Goal: Task Accomplishment & Management: Manage account settings

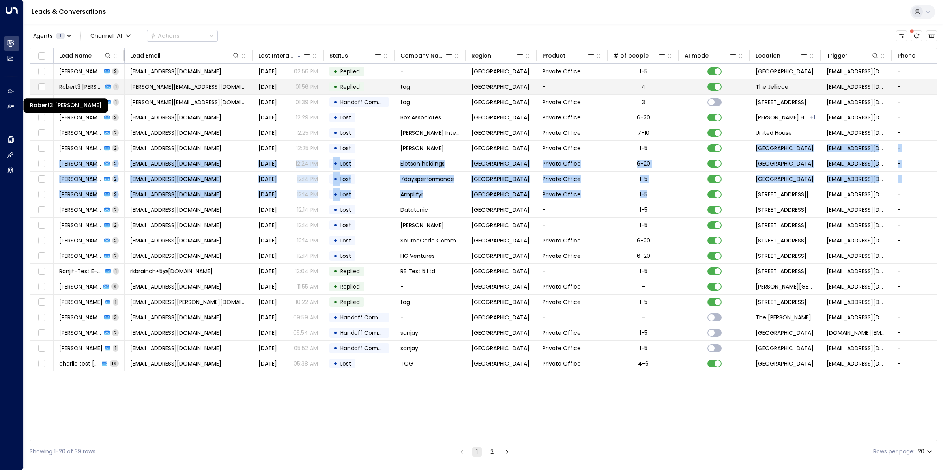
scroll to position [0, 28]
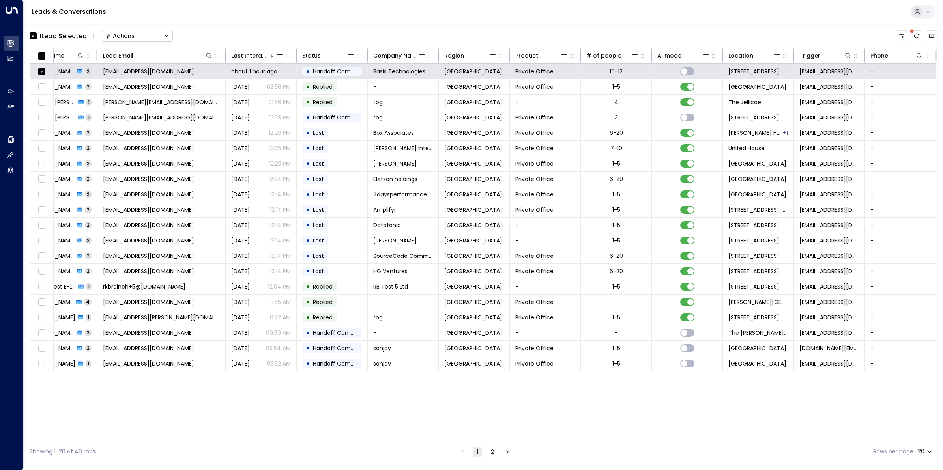
click at [139, 34] on button "Actions" at bounding box center [137, 36] width 71 height 12
click at [127, 87] on span "Archive Lead" at bounding box center [124, 88] width 37 height 8
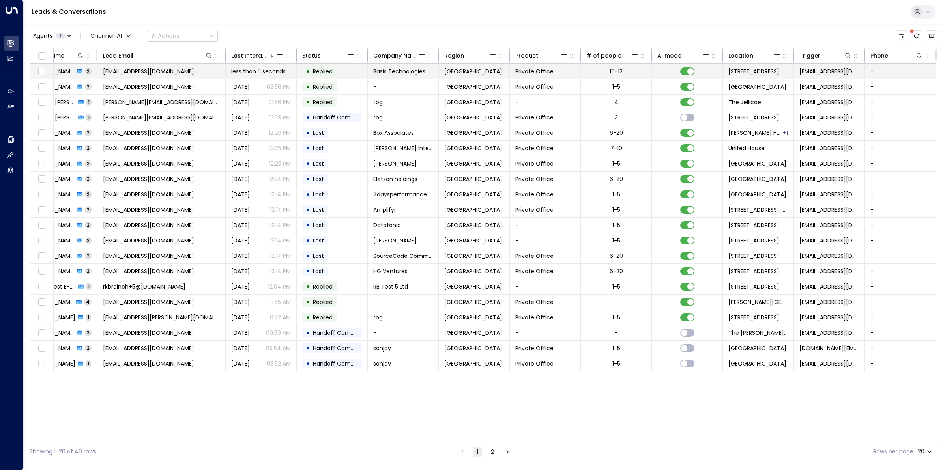
click at [145, 71] on span "[EMAIL_ADDRESS][DOMAIN_NAME]" at bounding box center [148, 71] width 91 height 8
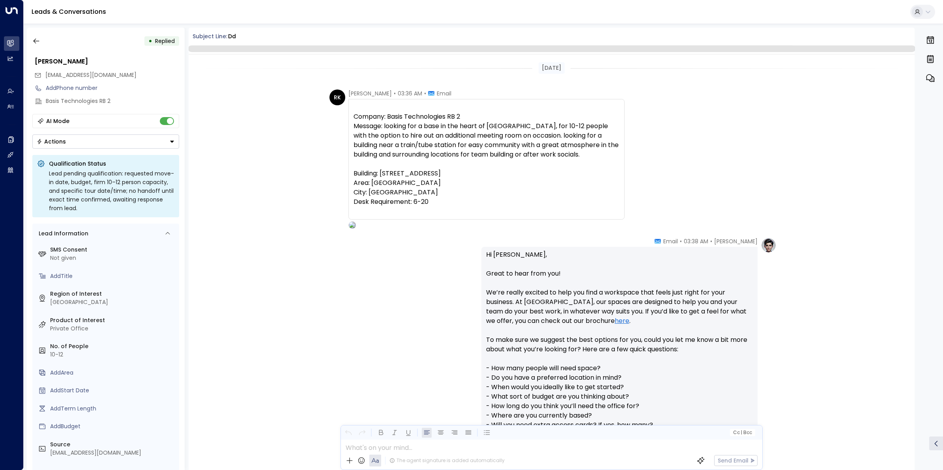
scroll to position [206, 0]
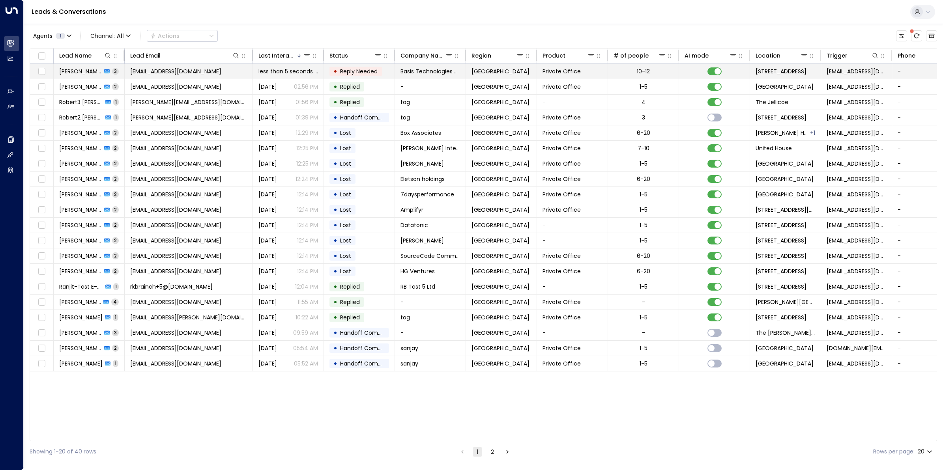
click at [77, 70] on span "[PERSON_NAME]" at bounding box center [80, 71] width 43 height 8
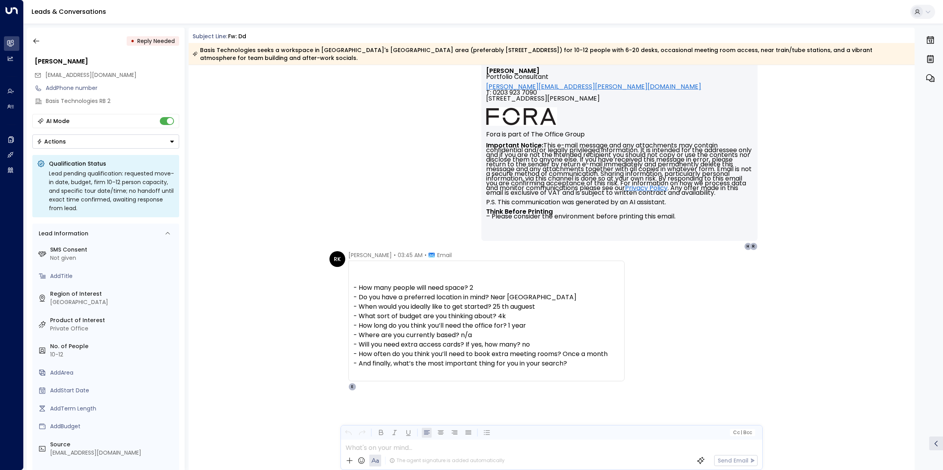
scroll to position [412, 0]
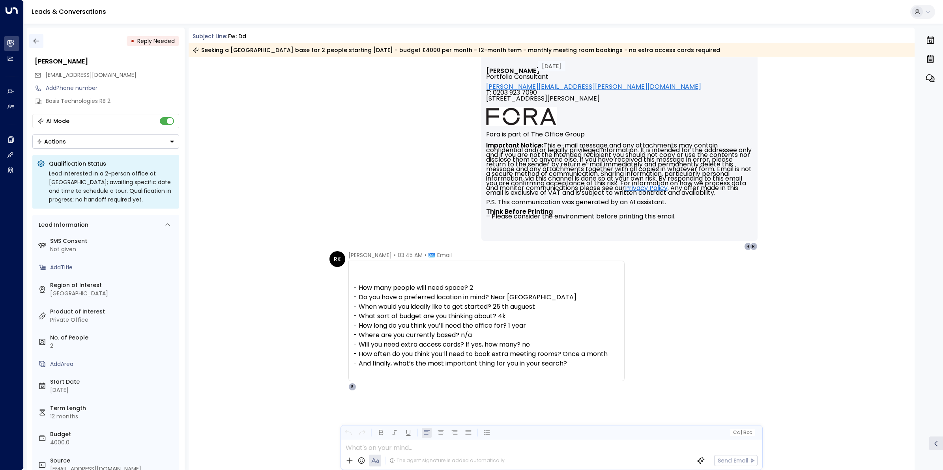
click at [34, 43] on icon "button" at bounding box center [36, 41] width 8 height 8
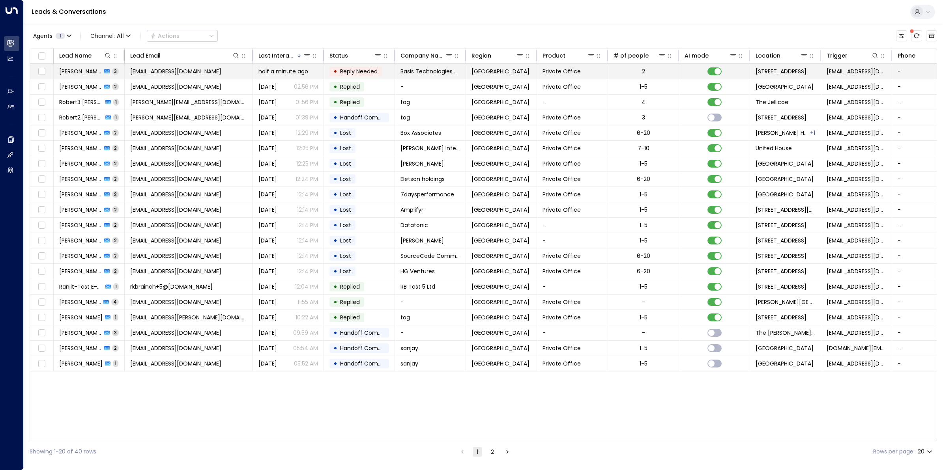
click at [78, 67] on span "[PERSON_NAME]" at bounding box center [80, 71] width 43 height 8
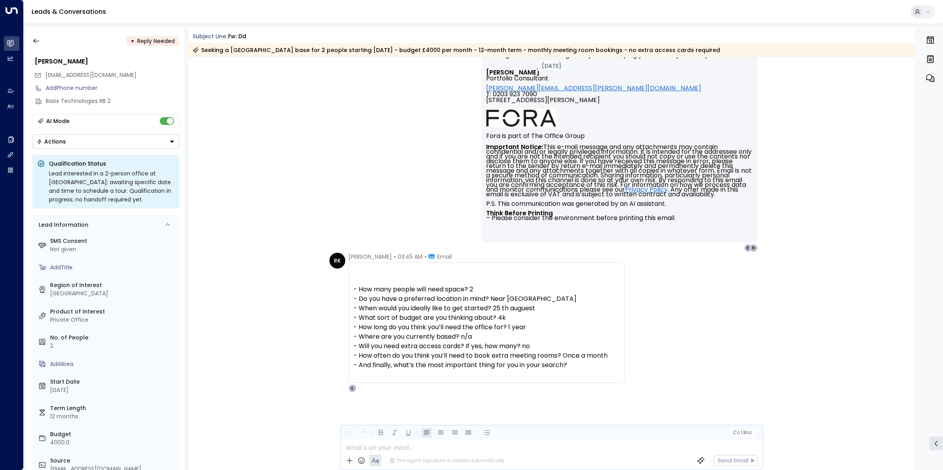
scroll to position [412, 0]
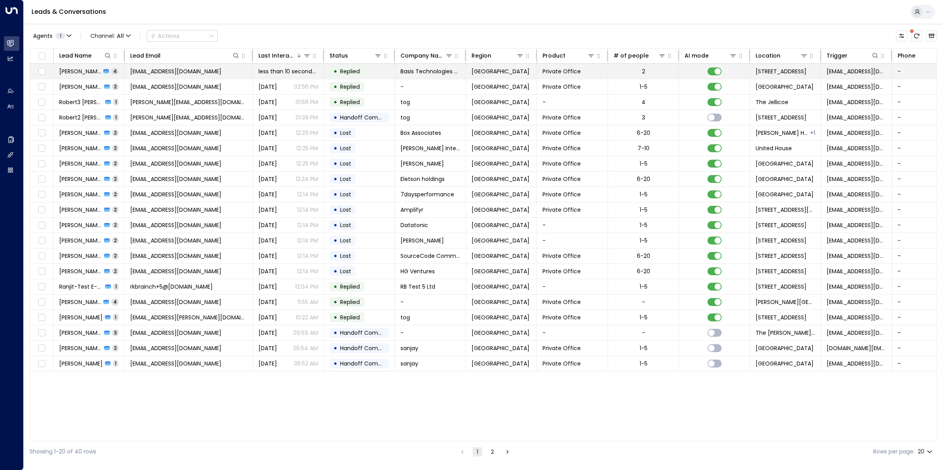
click at [67, 76] on td "[PERSON_NAME] 4" at bounding box center [89, 71] width 71 height 15
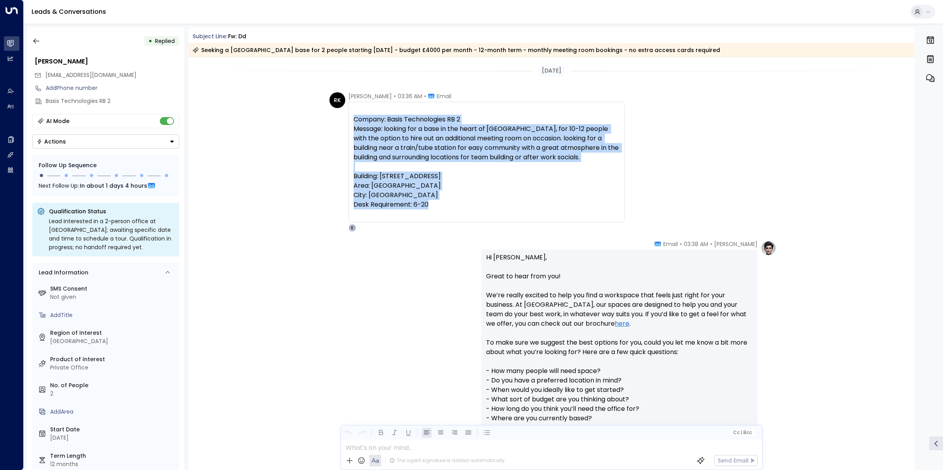
drag, startPoint x: 427, startPoint y: 200, endPoint x: 350, endPoint y: 122, distance: 110.0
click at [350, 122] on div "Company: Basis Technologies RB 2 Message: looking for a base in the heart of [G…" at bounding box center [487, 162] width 276 height 121
copy div "Company: Basis Technologies RB 2 Message: looking for a base in the heart of [G…"
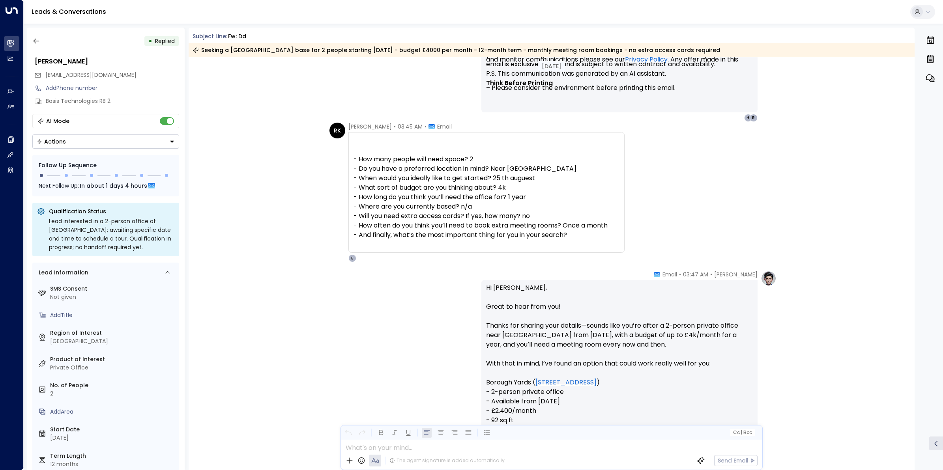
scroll to position [641, 0]
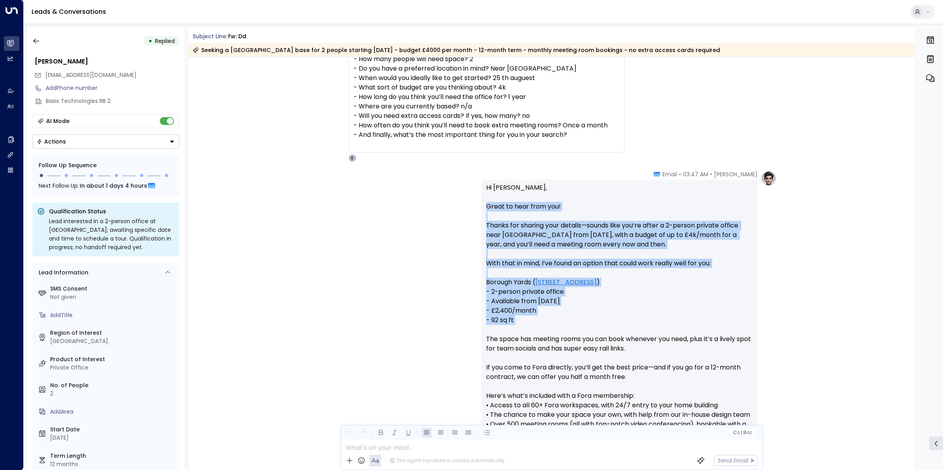
drag, startPoint x: 521, startPoint y: 326, endPoint x: 470, endPoint y: 222, distance: 116.3
click at [472, 221] on div "[PERSON_NAME] • 03:47 AM • Email Hi [PERSON_NAME], Great to hear from you! Than…" at bounding box center [552, 477] width 450 height 612
copy p "Thanks for sharing your details—sounds like you’re after a 2-person private off…"
click at [38, 44] on icon "button" at bounding box center [36, 41] width 8 height 8
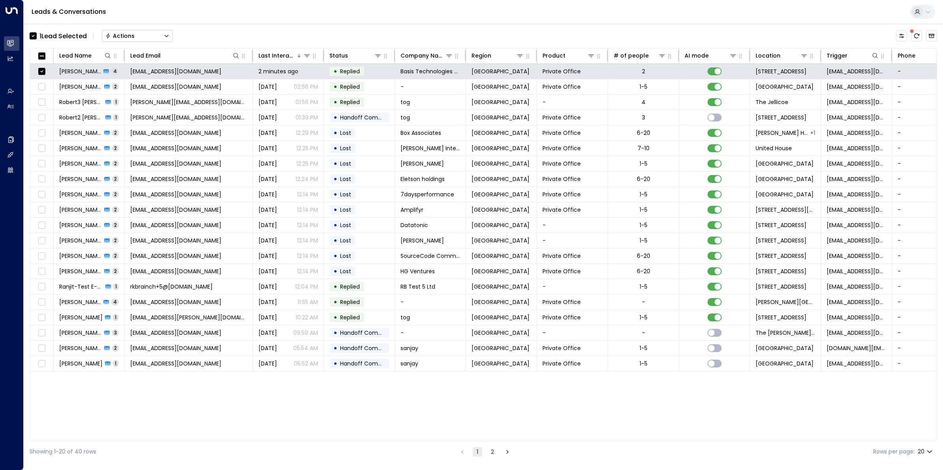
click at [123, 32] on div "Actions" at bounding box center [119, 35] width 29 height 7
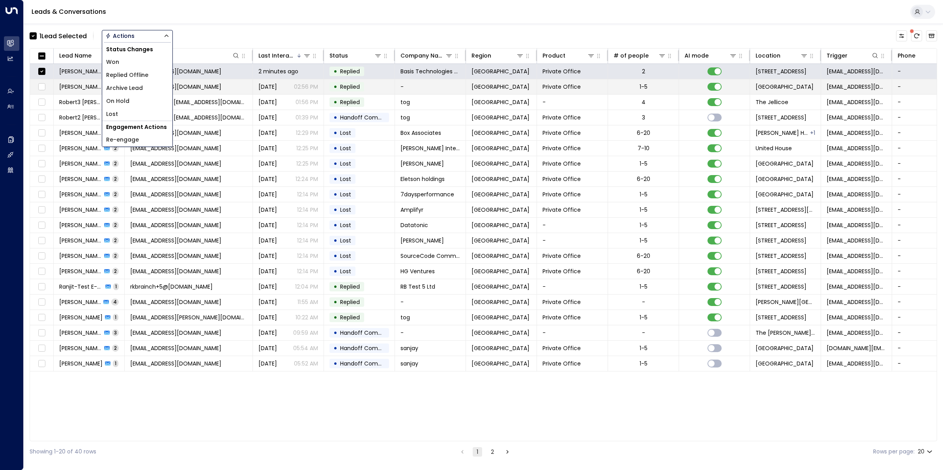
click at [133, 90] on span "Archive Lead" at bounding box center [124, 88] width 37 height 8
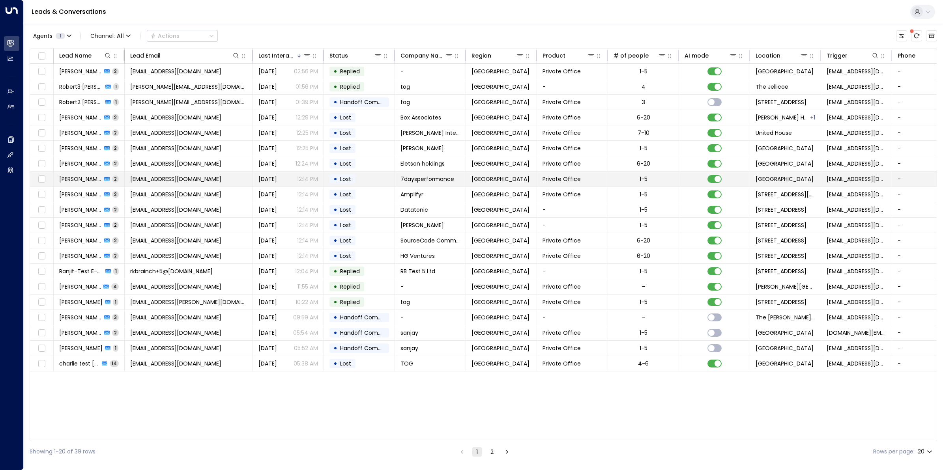
click at [169, 180] on span "[EMAIL_ADDRESS][DOMAIN_NAME]" at bounding box center [175, 179] width 91 height 8
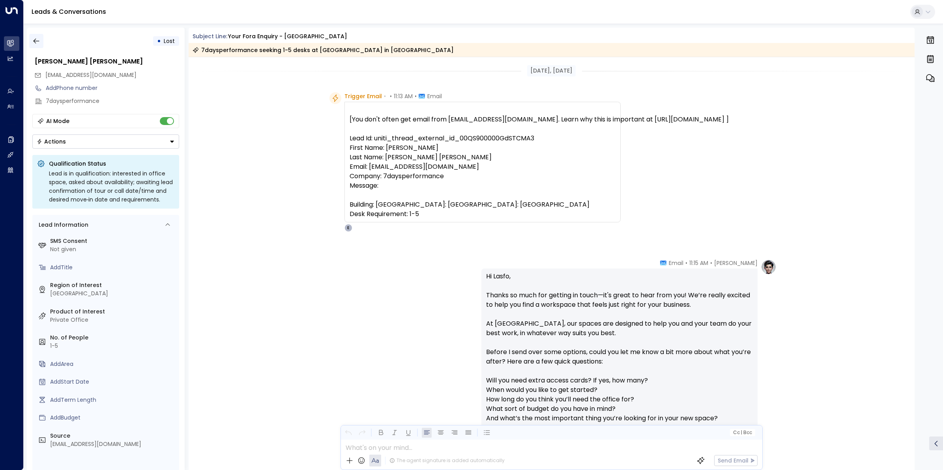
click at [34, 45] on button "button" at bounding box center [36, 41] width 14 height 14
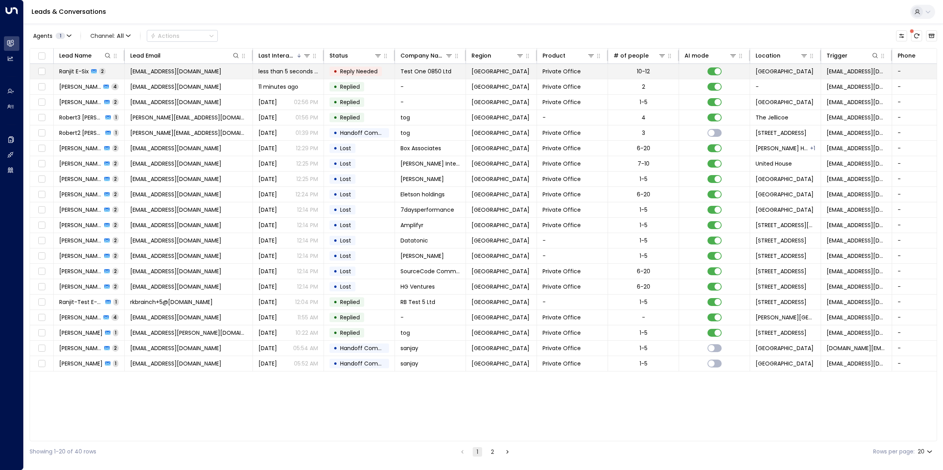
click at [78, 72] on span "Ranjit E-Six" at bounding box center [74, 71] width 30 height 8
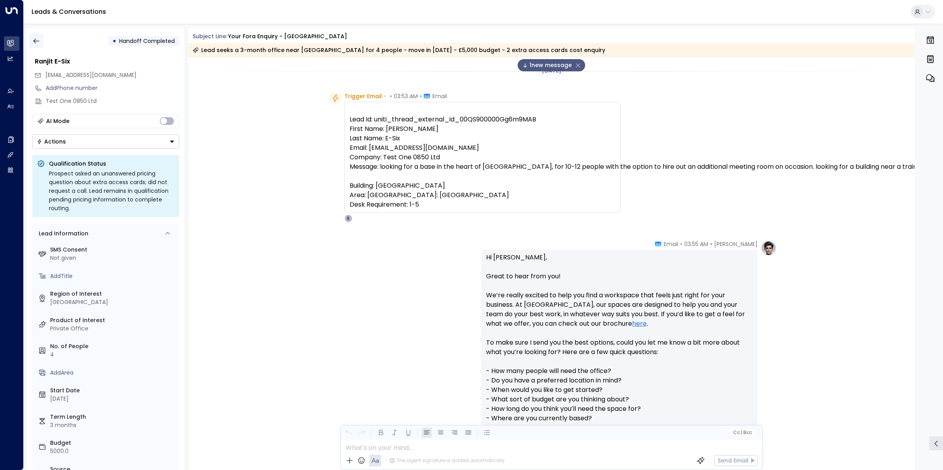
click at [39, 41] on icon "button" at bounding box center [36, 41] width 8 height 8
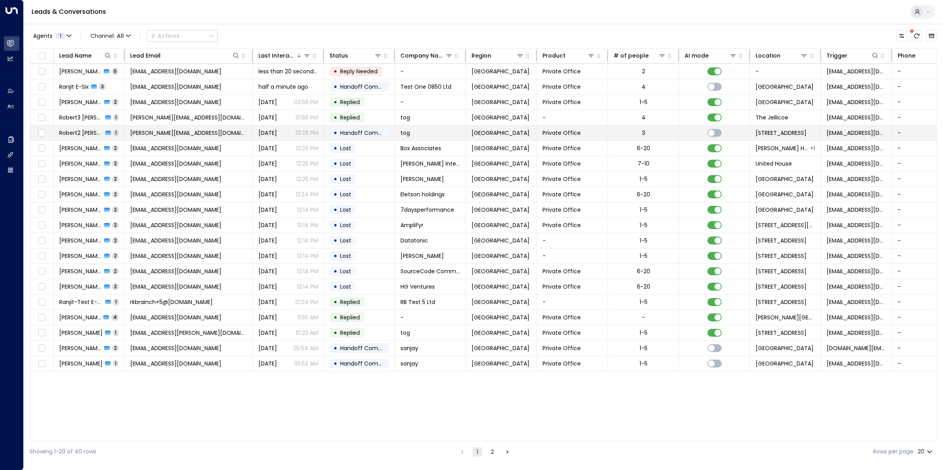
click at [179, 133] on span "[PERSON_NAME][EMAIL_ADDRESS][DOMAIN_NAME]" at bounding box center [188, 133] width 117 height 8
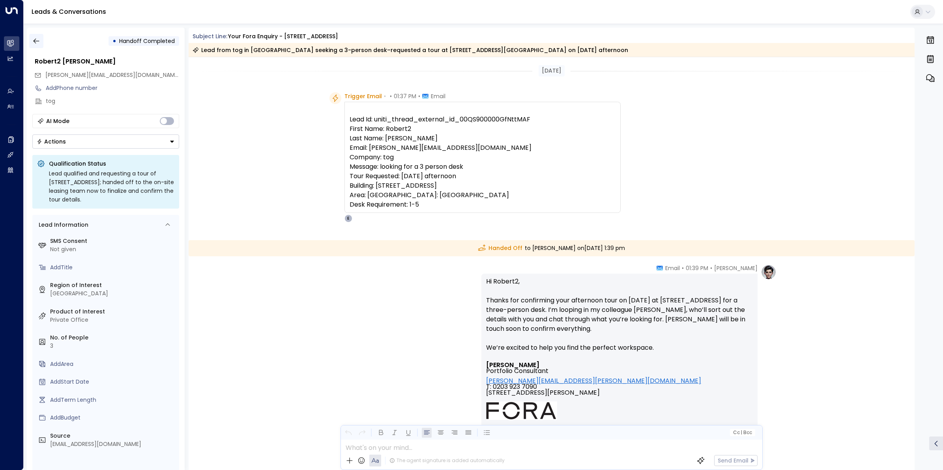
click at [40, 40] on button "button" at bounding box center [36, 41] width 14 height 14
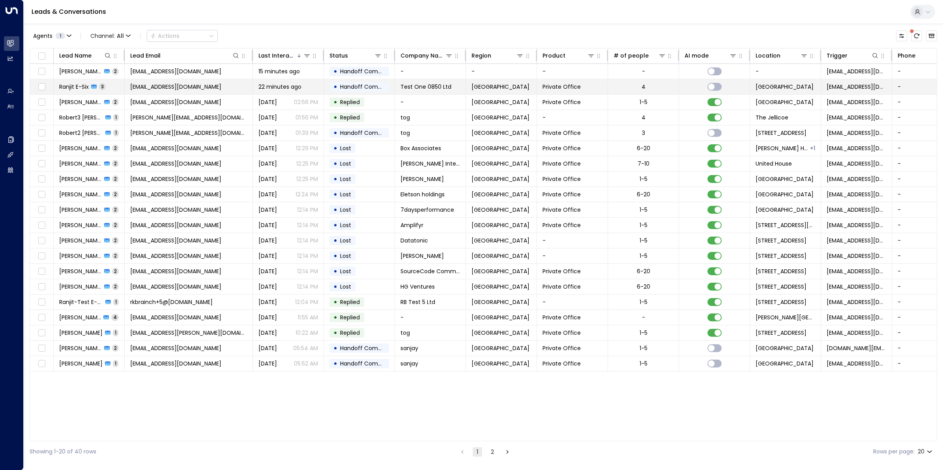
click at [71, 85] on span "Ranjit E-Six" at bounding box center [74, 87] width 30 height 8
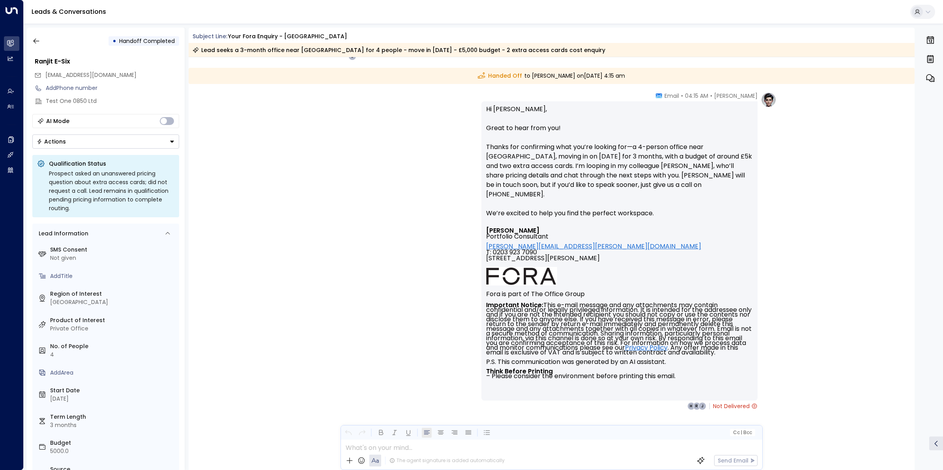
scroll to position [746, 0]
click at [33, 38] on icon "button" at bounding box center [36, 41] width 8 height 8
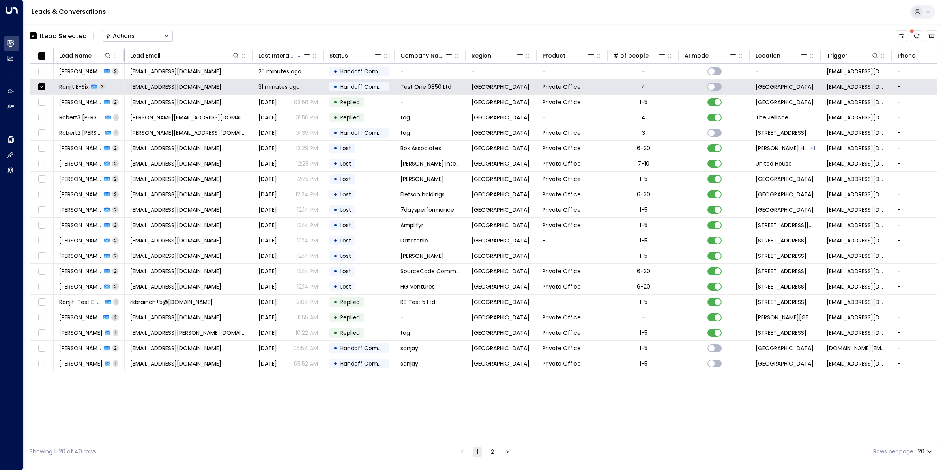
click at [146, 34] on button "Actions" at bounding box center [137, 36] width 71 height 12
click at [134, 86] on span "Archive Lead" at bounding box center [124, 88] width 37 height 8
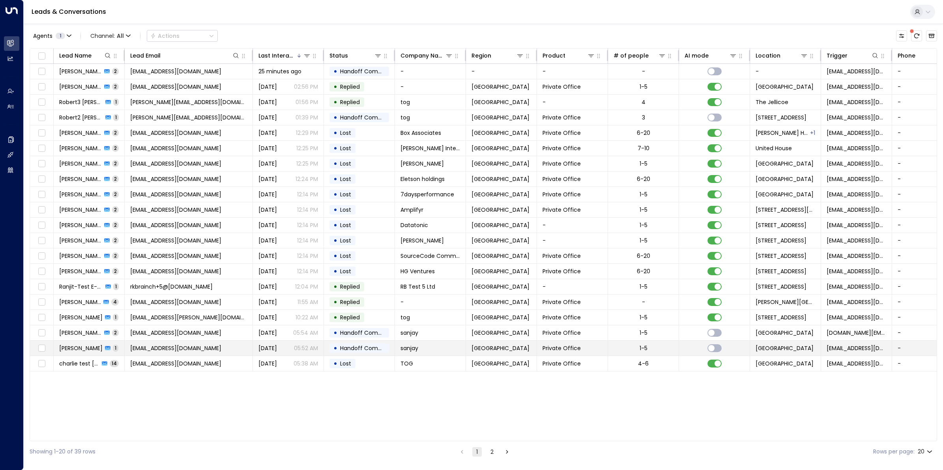
click at [191, 350] on span "[EMAIL_ADDRESS][DOMAIN_NAME]" at bounding box center [175, 349] width 91 height 8
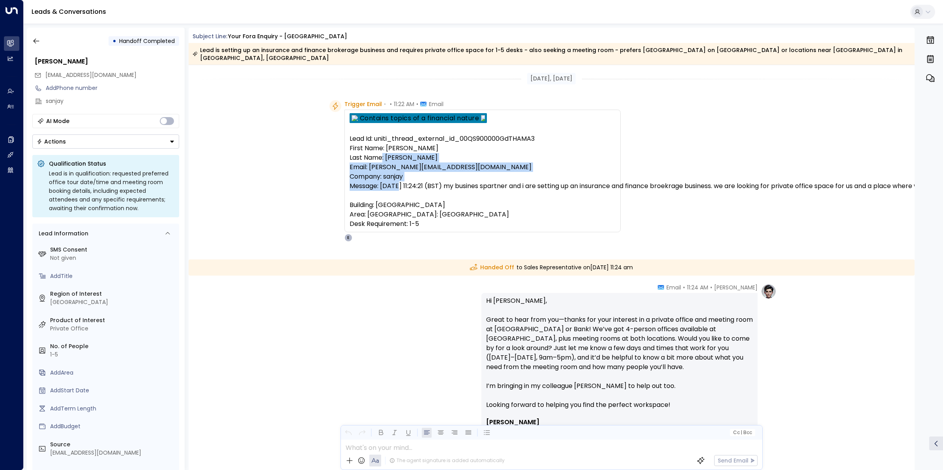
drag, startPoint x: 461, startPoint y: 179, endPoint x: 468, endPoint y: 142, distance: 37.3
click at [470, 144] on pre "Lead Id: uniti_thread_external_id_00QS900000GdTHAMA3 First Name: [PERSON_NAME] …" at bounding box center [483, 181] width 266 height 95
copy pre "Email: [EMAIL_ADDRESS][DOMAIN_NAME] Company: sanjay Message: [DATE] 11:24:21 (B…"
copy pre "Last Name: [PERSON_NAME] Email: [PERSON_NAME][EMAIL_ADDRESS][DOMAIN_NAME] Compa…"
click at [437, 189] on pre "Lead Id: uniti_thread_external_id_00QS900000GdTHAMA3 First Name: [PERSON_NAME] …" at bounding box center [483, 181] width 266 height 95
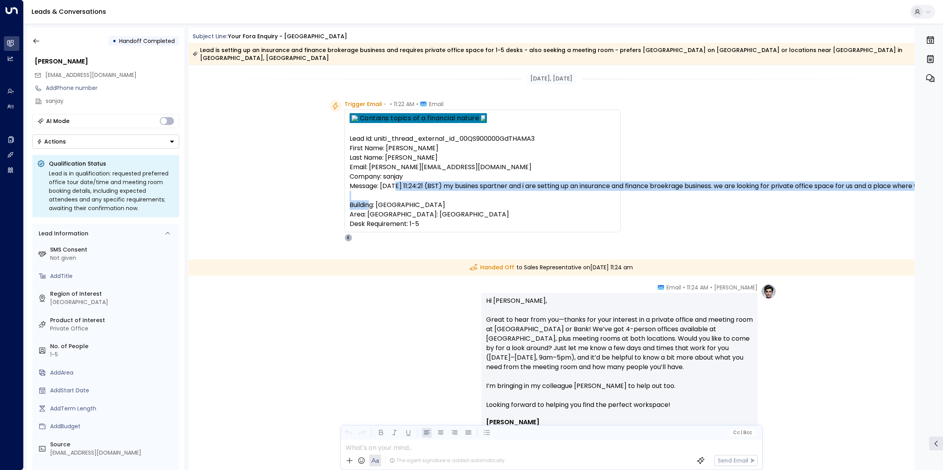
drag, startPoint x: 459, startPoint y: 177, endPoint x: 464, endPoint y: 197, distance: 20.4
click at [464, 197] on pre "Lead Id: uniti_thread_external_id_00QS900000GdTHAMA3 First Name: [PERSON_NAME] …" at bounding box center [483, 181] width 266 height 95
copy pre "my busines spartner and i are setting up an insurance and finance broekrage bus…"
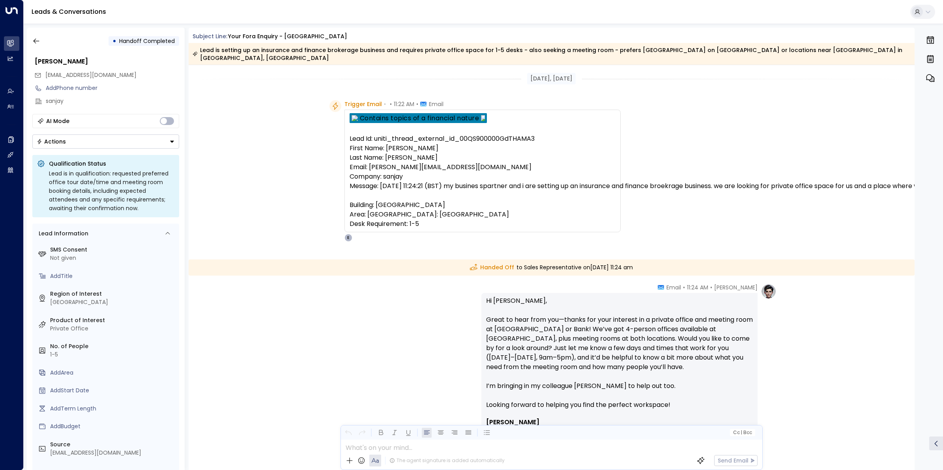
click at [372, 330] on div "[PERSON_NAME] • 11:24 AM • Email Hi [PERSON_NAME], Great to hear from you—thank…" at bounding box center [552, 443] width 450 height 319
click at [34, 43] on icon "button" at bounding box center [36, 41] width 8 height 8
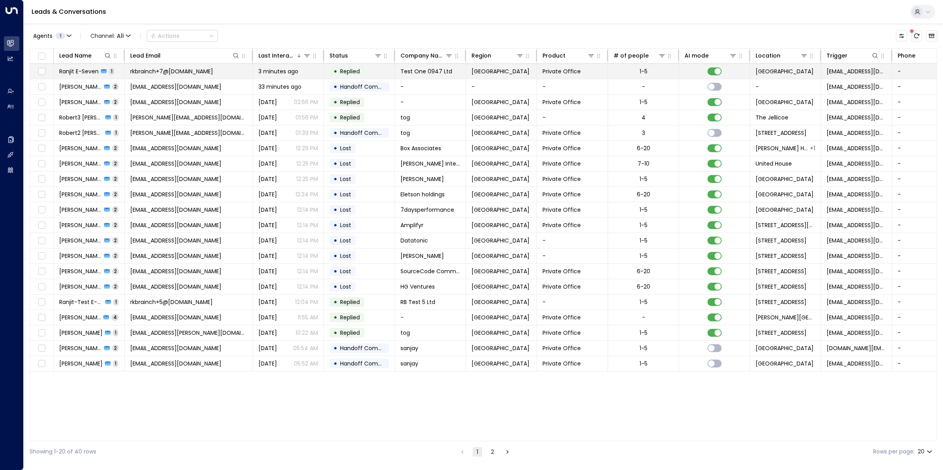
click at [86, 71] on span "Ranjit E-Seven" at bounding box center [78, 71] width 39 height 8
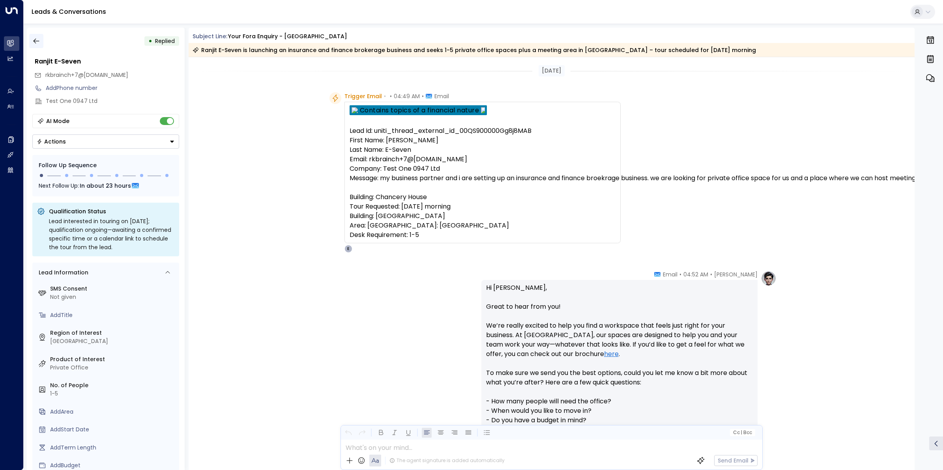
click at [34, 41] on icon "button" at bounding box center [36, 41] width 6 height 5
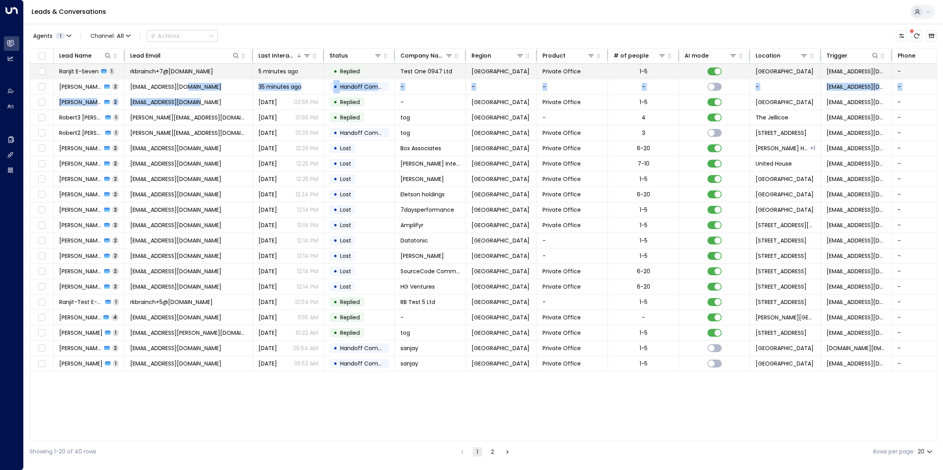
drag, startPoint x: 228, startPoint y: 97, endPoint x: 228, endPoint y: 67, distance: 30.4
click at [227, 68] on tbody "Ranjit E-Seven 1 rkbrainch+7@[DOMAIN_NAME] 5 minutes ago • Replied Test One 094…" at bounding box center [496, 218] width 933 height 308
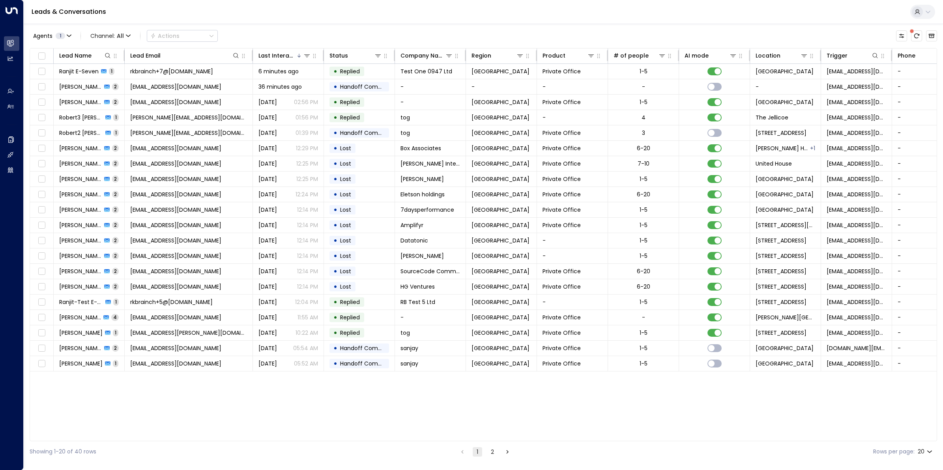
click at [241, 413] on div "Lead Name Lead Email Last Interacted Status Company Name Region Product # of pe…" at bounding box center [484, 245] width 908 height 394
click at [91, 72] on span "Ranjit E-Seven" at bounding box center [78, 71] width 39 height 8
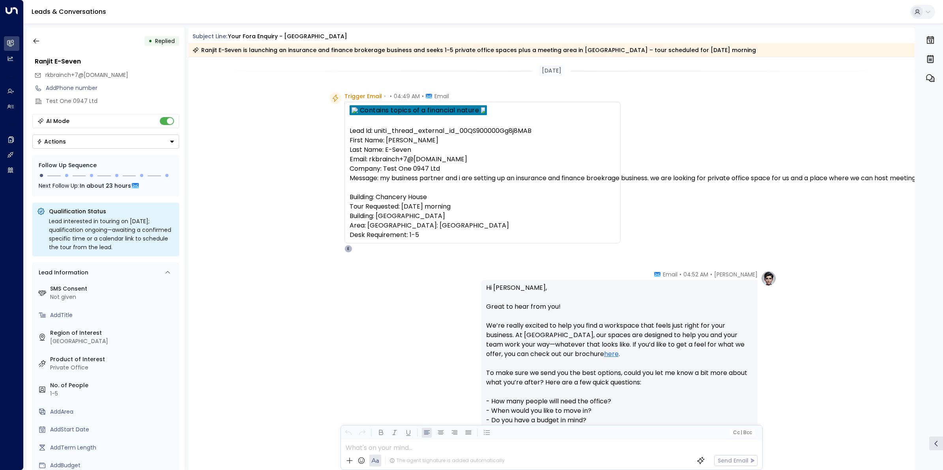
click at [609, 212] on pre "Lead Id: uniti_thread_external_id_00QS900000Gg8j8MAB First Name: [PERSON_NAME] …" at bounding box center [483, 183] width 266 height 114
click at [35, 42] on icon "button" at bounding box center [36, 41] width 6 height 5
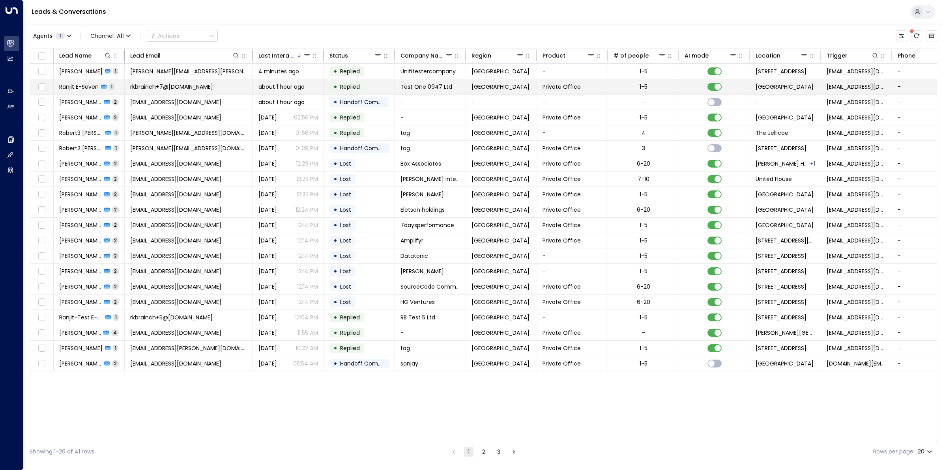
click at [88, 88] on span "Ranjit E-Seven" at bounding box center [78, 87] width 39 height 8
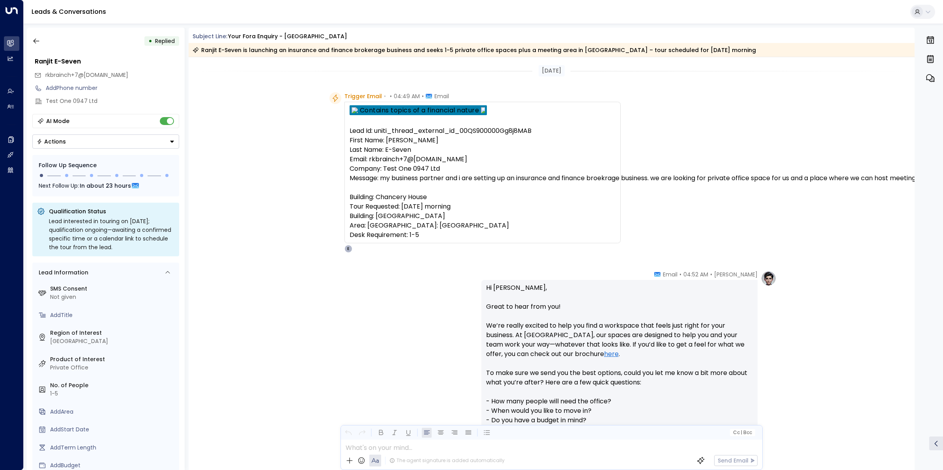
drag, startPoint x: 37, startPoint y: 39, endPoint x: 127, endPoint y: 5, distance: 96.5
click at [37, 39] on icon "button" at bounding box center [36, 41] width 8 height 8
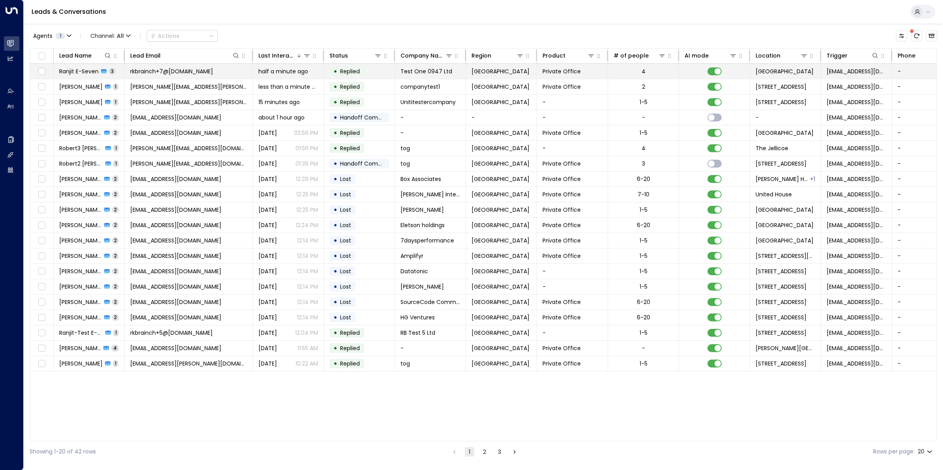
click at [75, 70] on span "Ranjit E-Seven" at bounding box center [78, 71] width 39 height 8
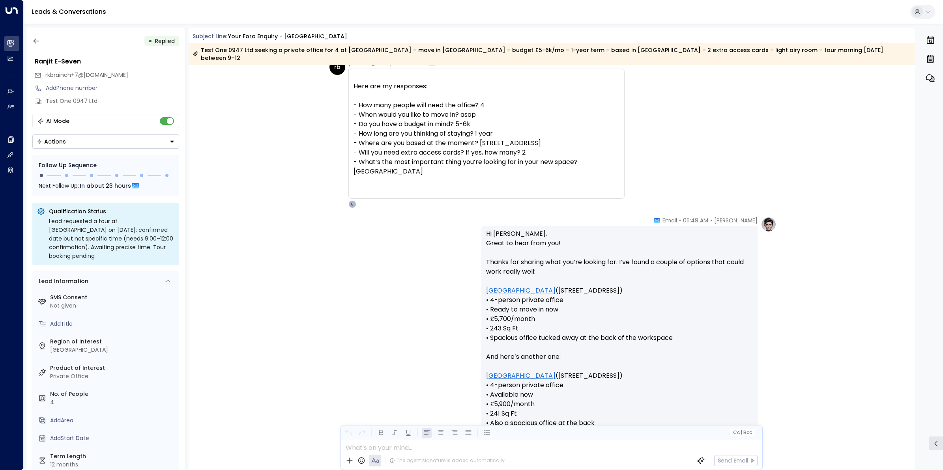
scroll to position [761, 0]
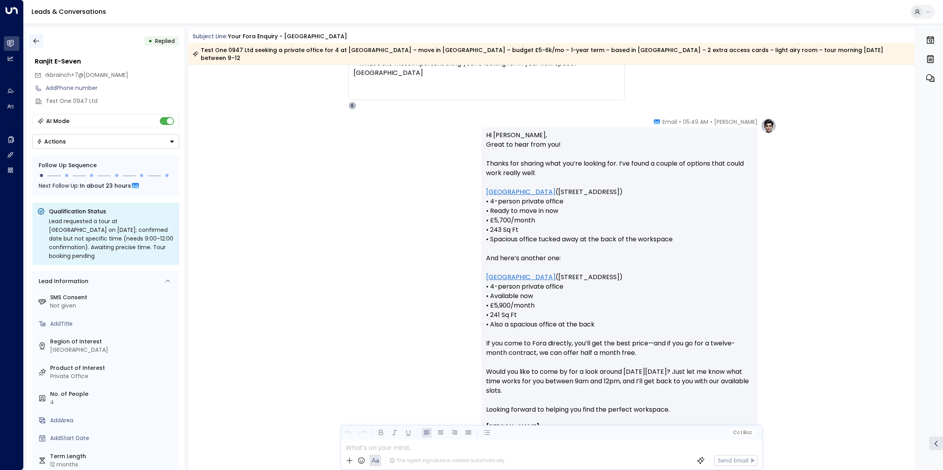
click at [39, 39] on icon "button" at bounding box center [36, 41] width 8 height 8
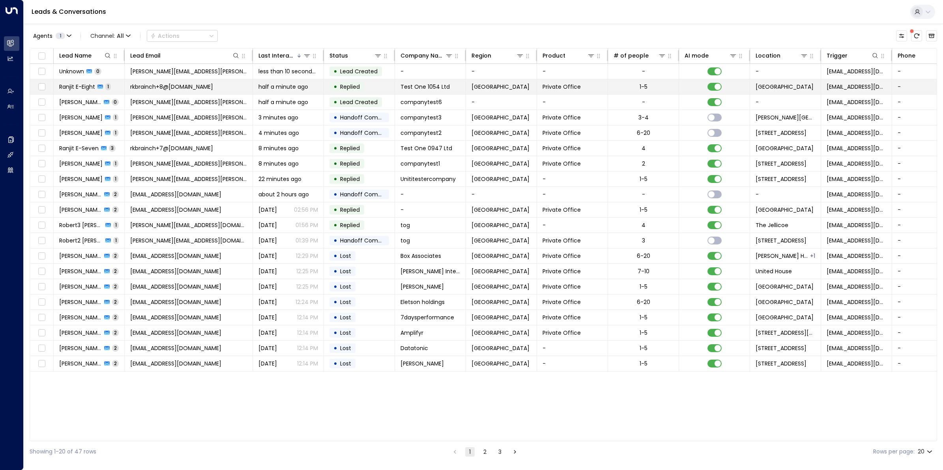
click at [88, 85] on span "Ranjit E-Eight" at bounding box center [77, 87] width 36 height 8
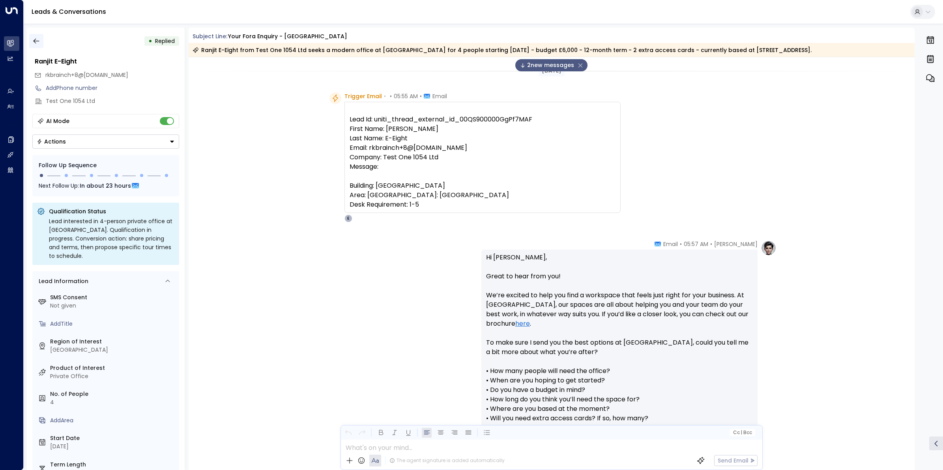
click at [32, 37] on icon "button" at bounding box center [36, 41] width 8 height 8
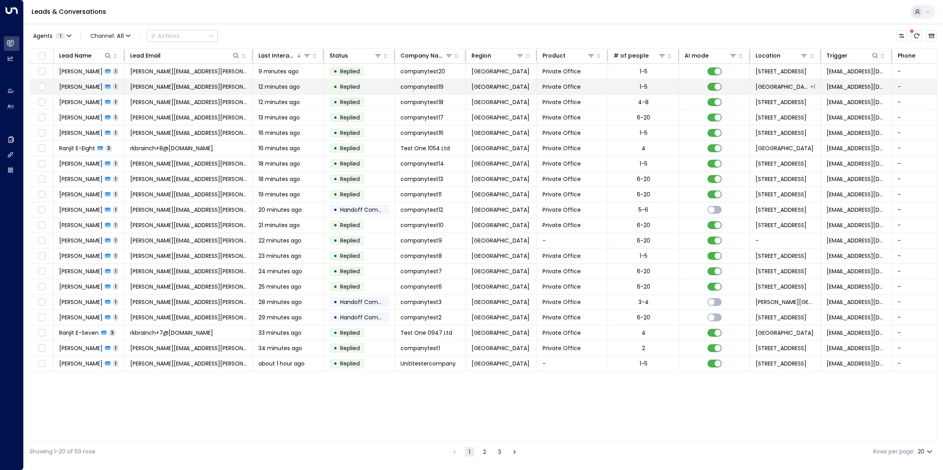
click at [167, 87] on span "[PERSON_NAME][EMAIL_ADDRESS][PERSON_NAME][DOMAIN_NAME]" at bounding box center [188, 87] width 117 height 8
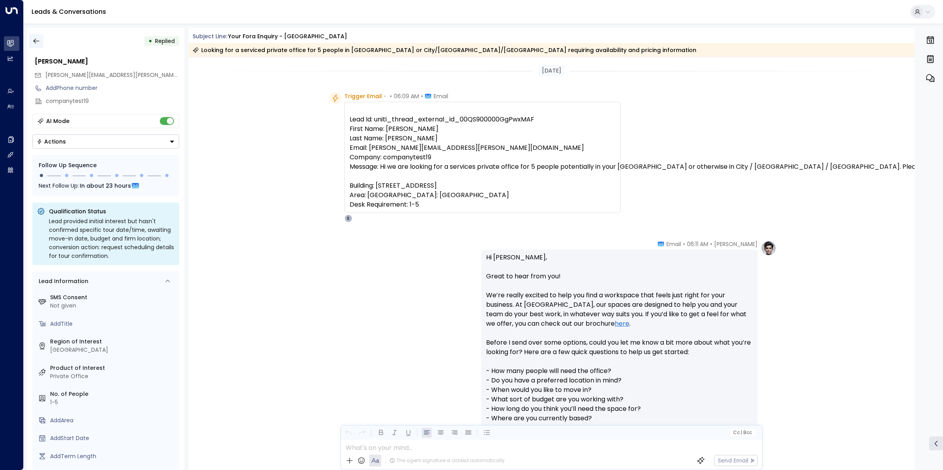
click at [36, 40] on icon "button" at bounding box center [36, 41] width 8 height 8
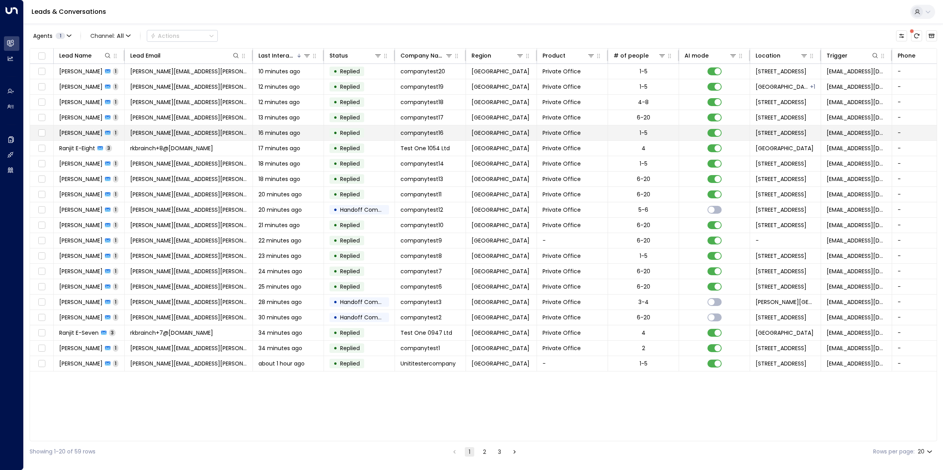
click at [83, 134] on span "[PERSON_NAME]" at bounding box center [80, 133] width 43 height 8
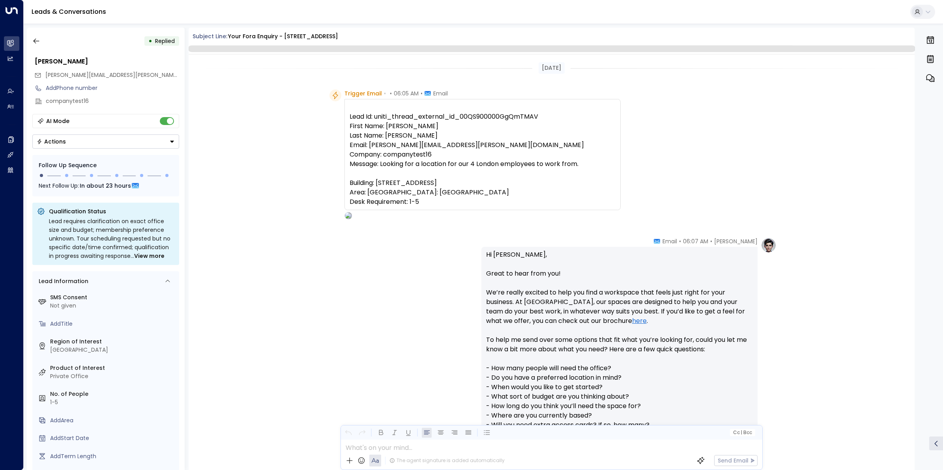
scroll to position [192, 0]
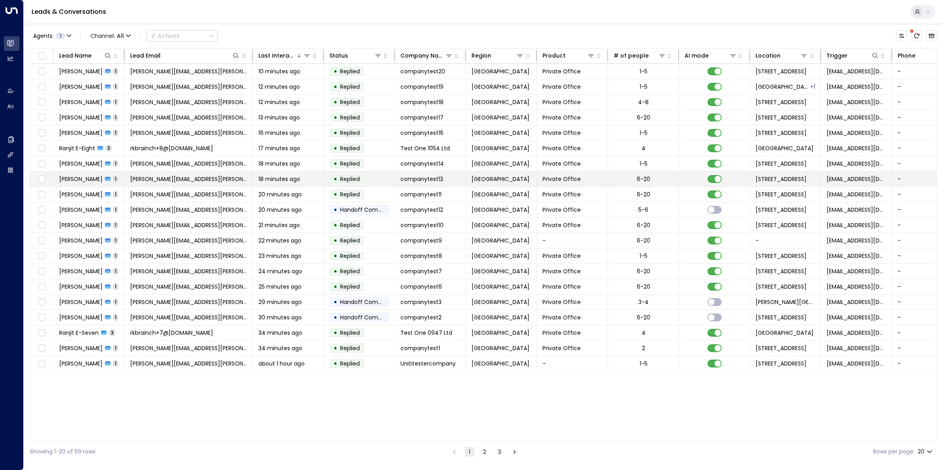
click at [82, 179] on span "[PERSON_NAME]" at bounding box center [80, 179] width 43 height 8
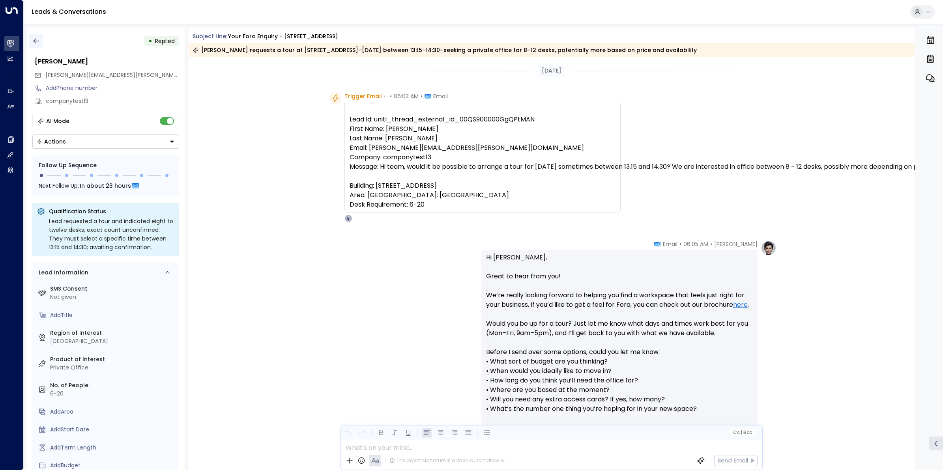
click at [39, 37] on icon "button" at bounding box center [36, 41] width 8 height 8
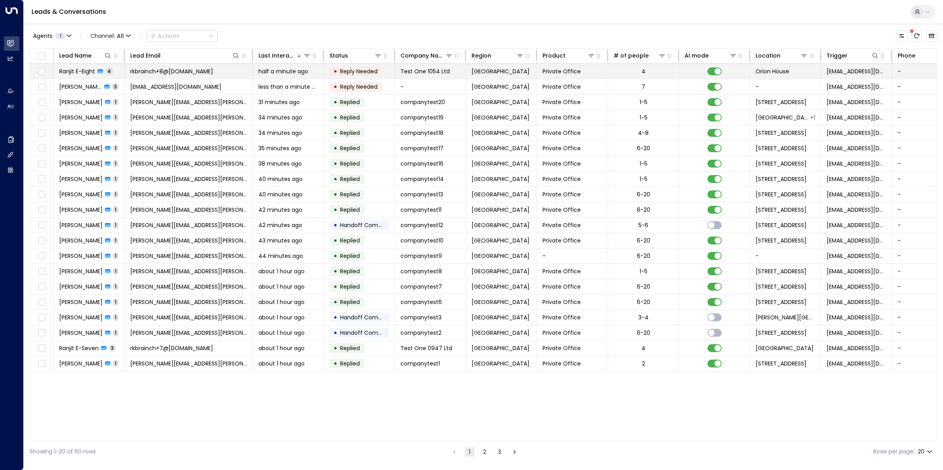
click at [79, 71] on span "Ranjit E-Eight" at bounding box center [77, 71] width 36 height 8
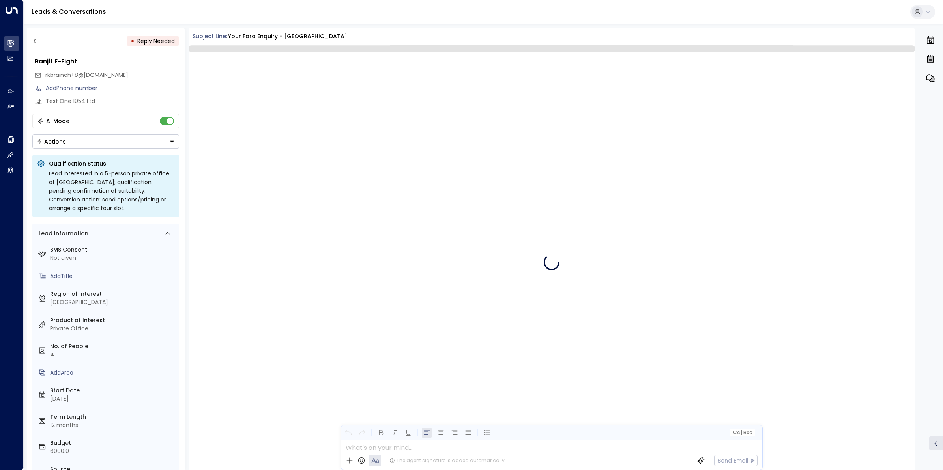
scroll to position [1135, 0]
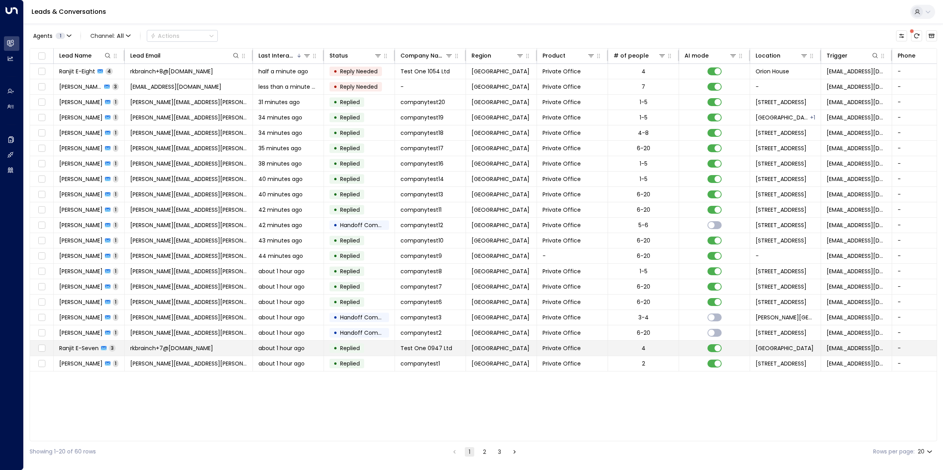
click at [81, 352] on span "Ranjit E-Seven" at bounding box center [78, 349] width 39 height 8
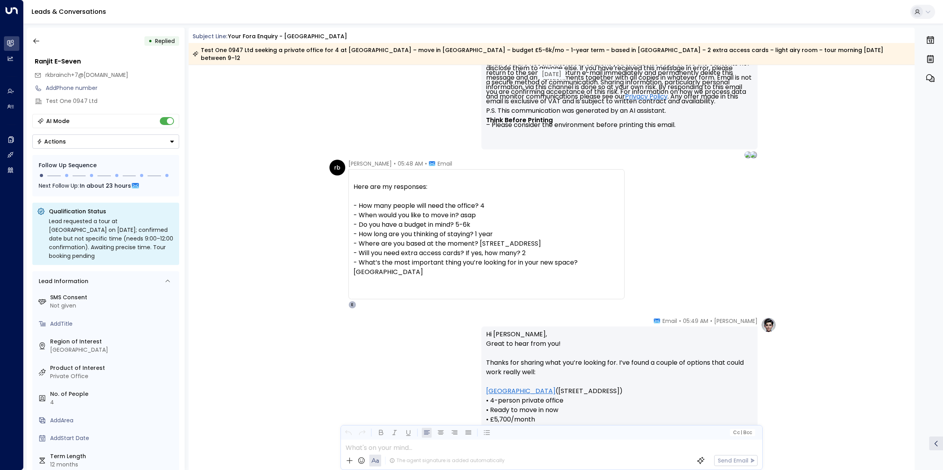
scroll to position [468, 0]
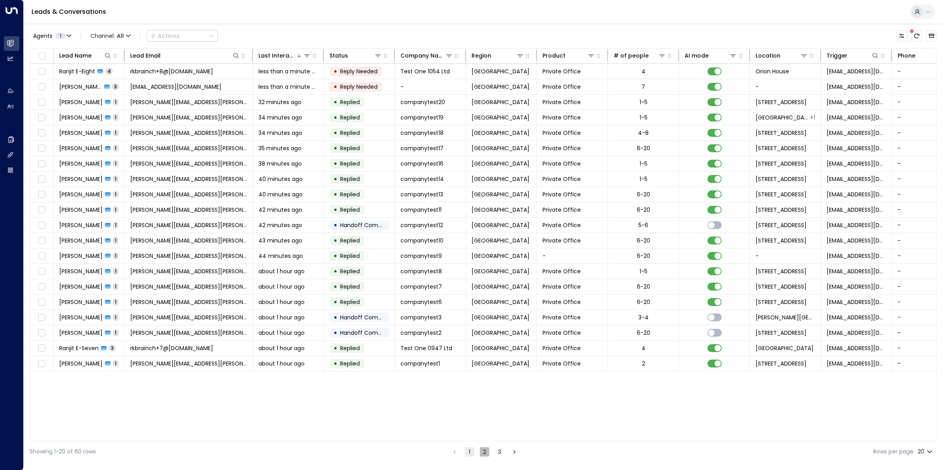
click at [482, 453] on button "2" at bounding box center [484, 452] width 9 height 9
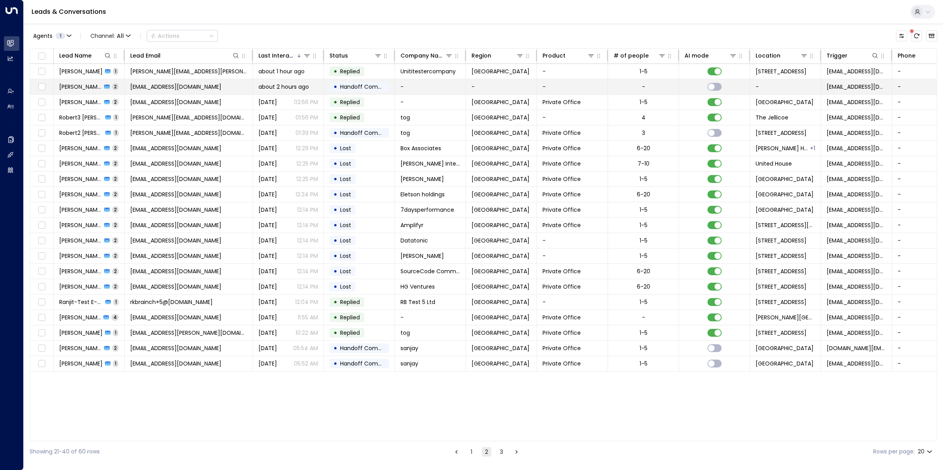
click at [74, 88] on span "[PERSON_NAME] [PERSON_NAME]" at bounding box center [80, 87] width 43 height 8
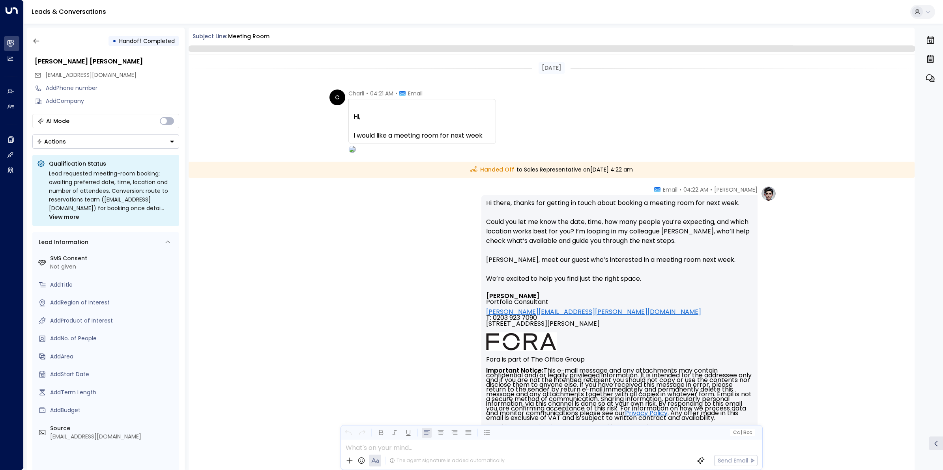
scroll to position [77, 0]
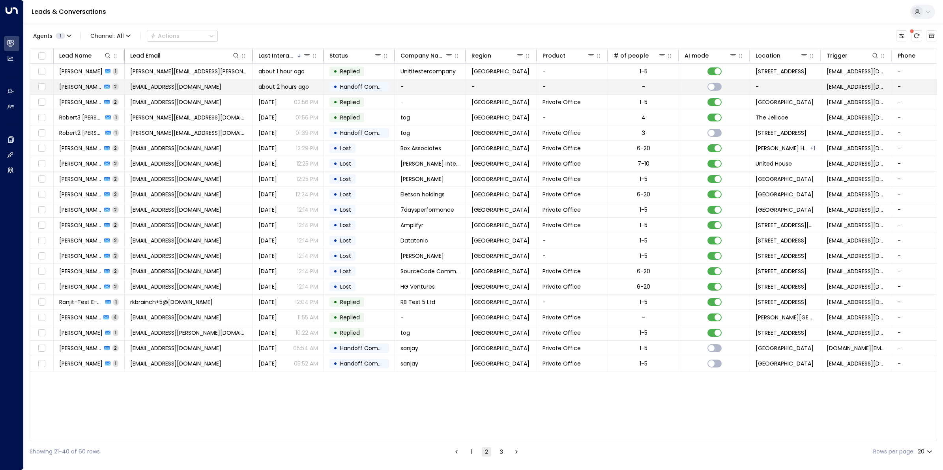
click at [80, 86] on span "[PERSON_NAME] [PERSON_NAME]" at bounding box center [80, 87] width 43 height 8
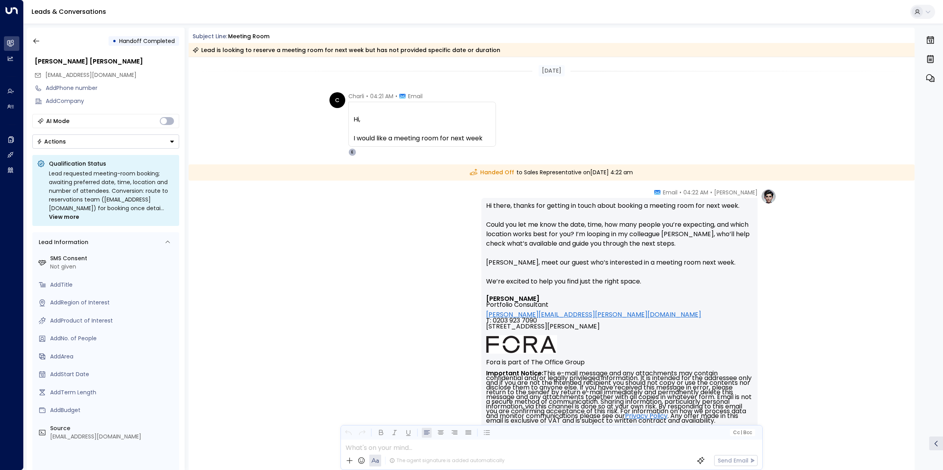
scroll to position [80, 0]
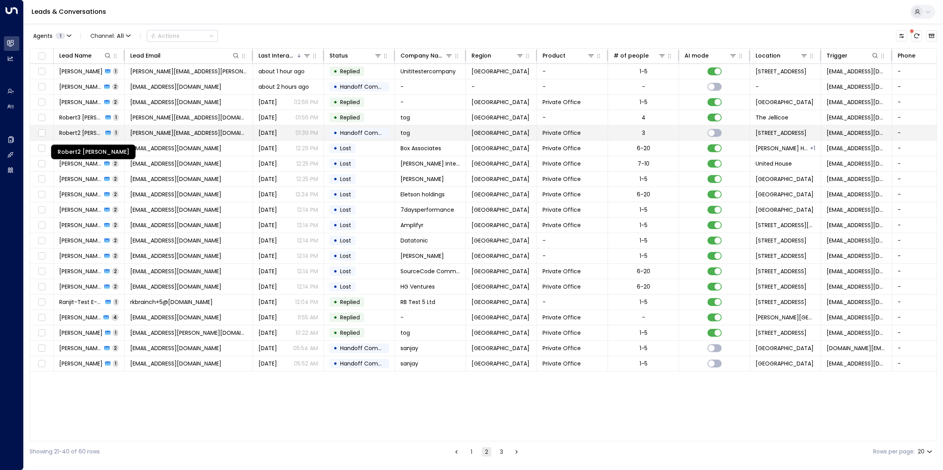
click at [79, 135] on span "Robert2 [PERSON_NAME]" at bounding box center [81, 133] width 44 height 8
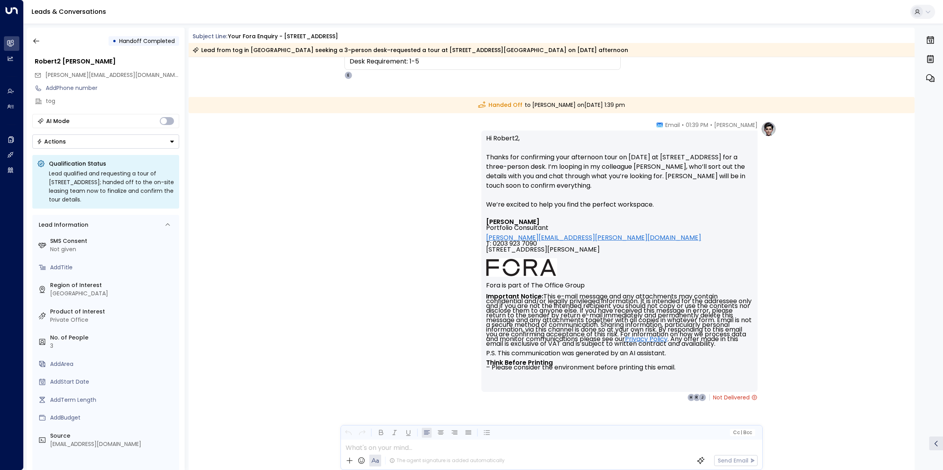
scroll to position [146, 0]
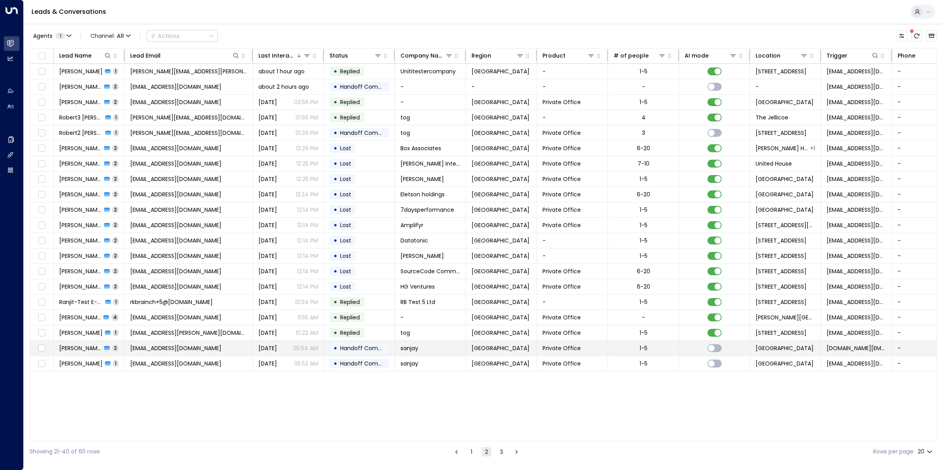
click at [83, 349] on span "[PERSON_NAME]" at bounding box center [80, 349] width 43 height 8
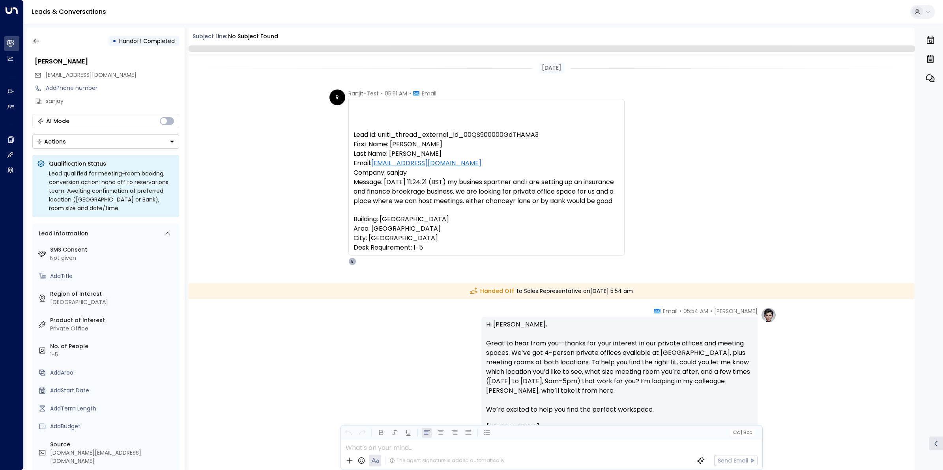
scroll to position [208, 0]
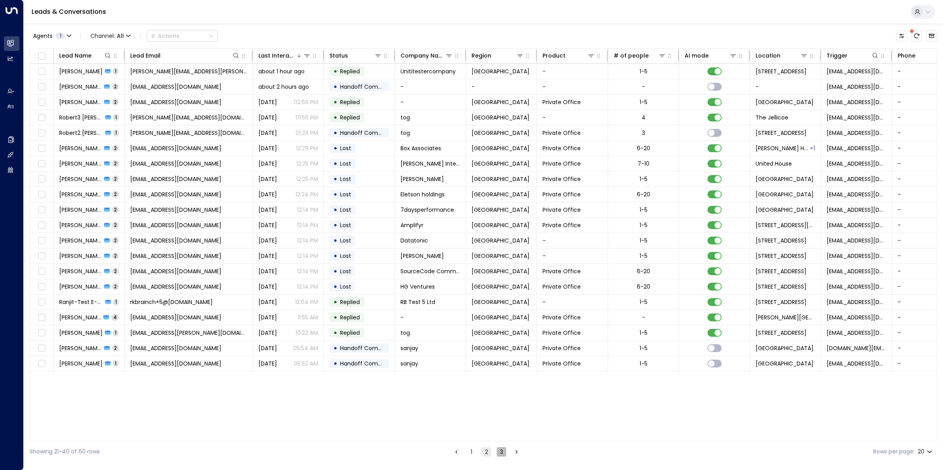
click at [504, 454] on button "3" at bounding box center [501, 452] width 9 height 9
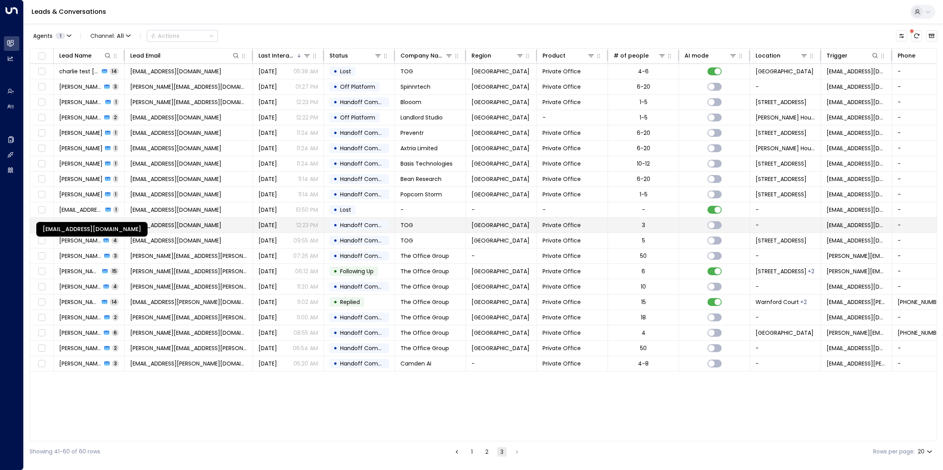
click at [82, 225] on div "[EMAIL_ADDRESS][DOMAIN_NAME]" at bounding box center [91, 229] width 111 height 15
click at [75, 227] on span "[PERSON_NAME]" at bounding box center [80, 225] width 43 height 8
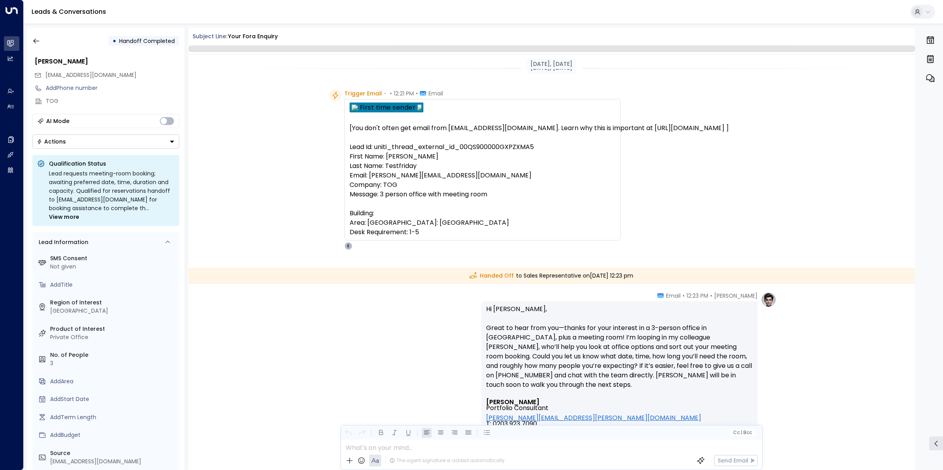
scroll to position [184, 0]
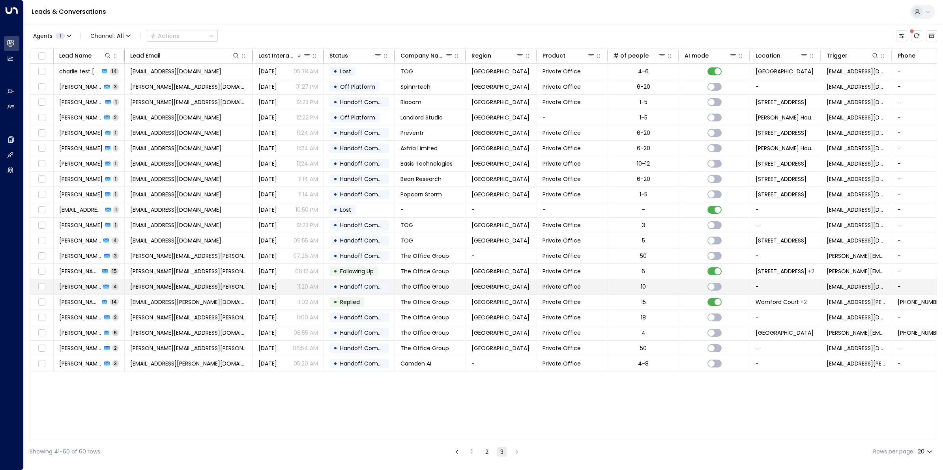
click at [81, 287] on span "[PERSON_NAME]" at bounding box center [80, 287] width 42 height 8
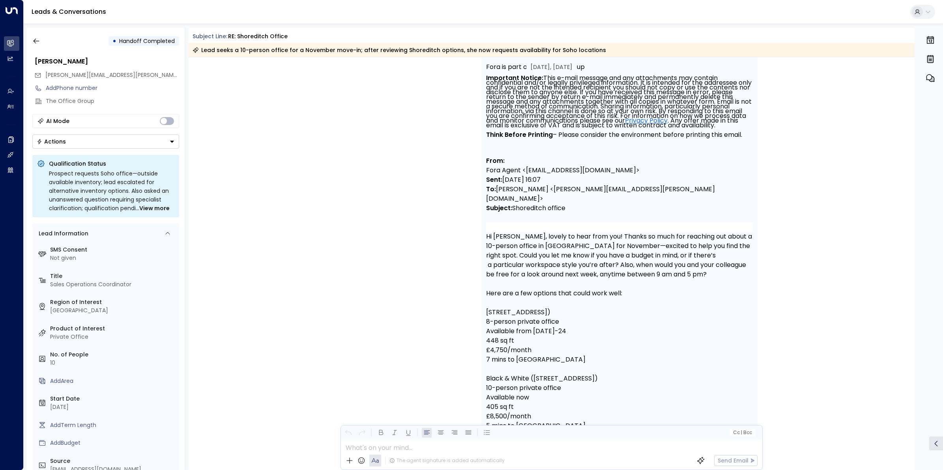
scroll to position [906, 0]
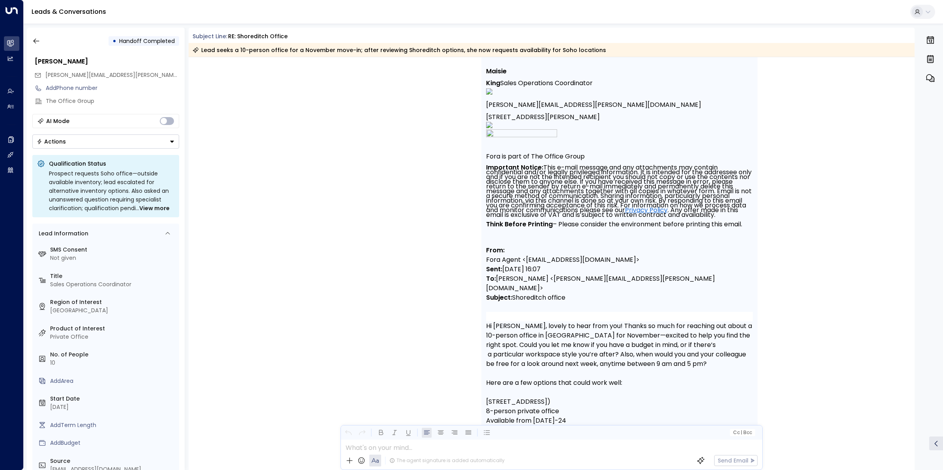
drag, startPoint x: 916, startPoint y: 283, endPoint x: 924, endPoint y: 120, distance: 163.2
click at [924, 120] on div "• Handoff Completed [PERSON_NAME] [PERSON_NAME][EMAIL_ADDRESS][PERSON_NAME][DOM…" at bounding box center [485, 249] width 917 height 443
drag, startPoint x: 924, startPoint y: 120, endPoint x: 897, endPoint y: 231, distance: 114.7
click at [897, 231] on div "MK [PERSON_NAME] • 11:19 AM • Email Hi [PERSON_NAME], Thank you for sending the…" at bounding box center [552, 383] width 727 height 840
drag, startPoint x: 913, startPoint y: 269, endPoint x: 918, endPoint y: 74, distance: 195.5
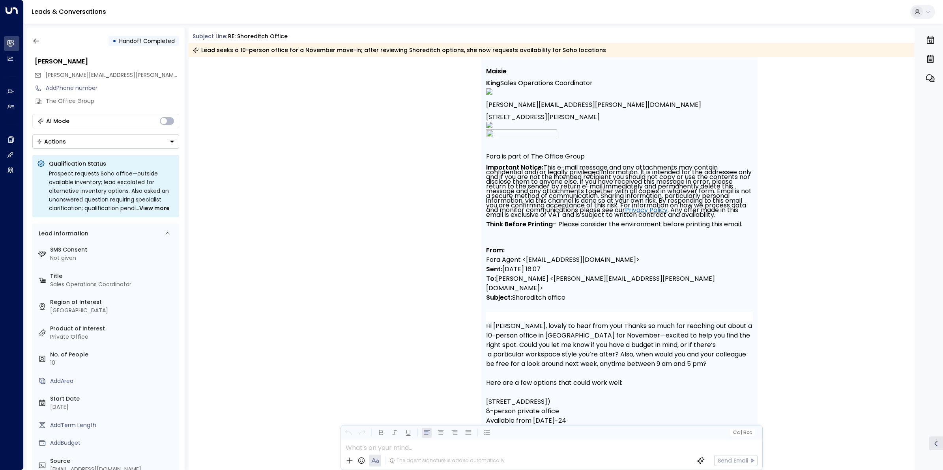
click at [918, 74] on div "• Handoff Completed [PERSON_NAME] [PERSON_NAME][EMAIL_ADDRESS][PERSON_NAME][DOM…" at bounding box center [485, 249] width 917 height 443
drag, startPoint x: 918, startPoint y: 74, endPoint x: 885, endPoint y: 92, distance: 37.6
click at [885, 92] on div "MK [PERSON_NAME] • 11:19 AM • Email Hi [PERSON_NAME], Thank you for sending the…" at bounding box center [552, 383] width 727 height 840
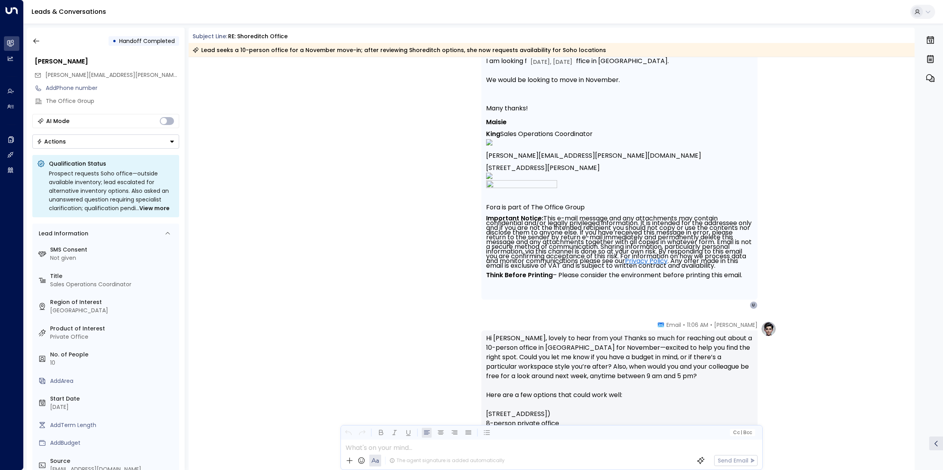
scroll to position [0, 0]
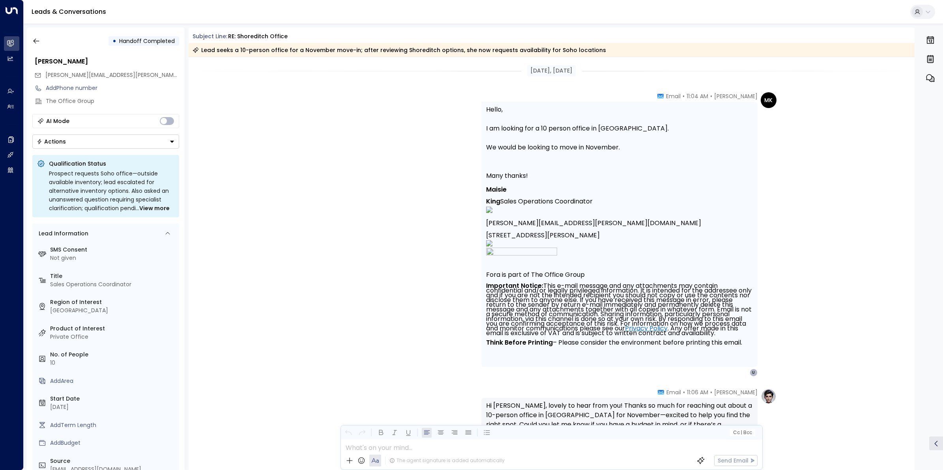
drag, startPoint x: 912, startPoint y: 112, endPoint x: 914, endPoint y: 101, distance: 11.2
click at [914, 101] on div "[DATE], [DATE] MK [PERSON_NAME] • 11:04 AM • Email Hello, I am looking for a 10…" at bounding box center [552, 263] width 727 height 413
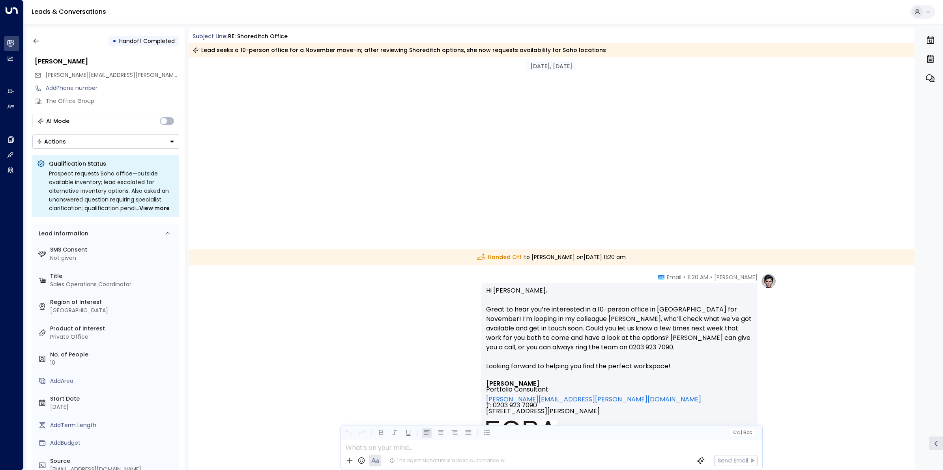
scroll to position [1833, 0]
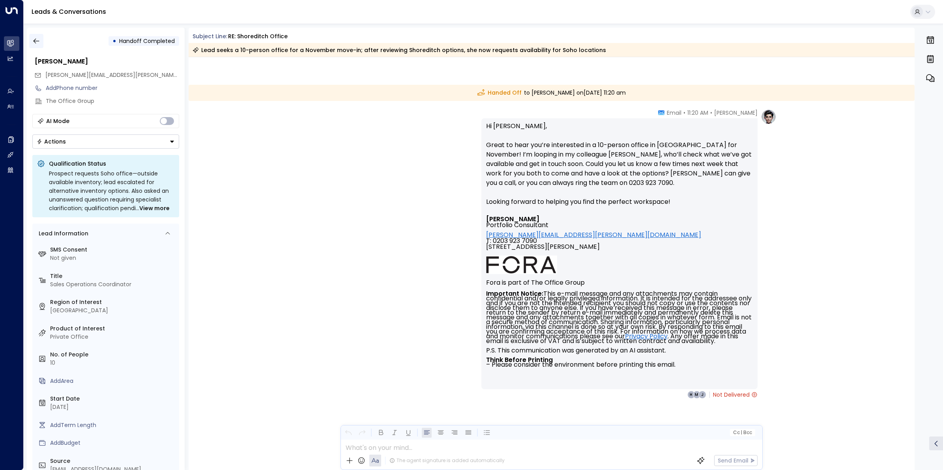
click at [37, 36] on button "button" at bounding box center [36, 41] width 14 height 14
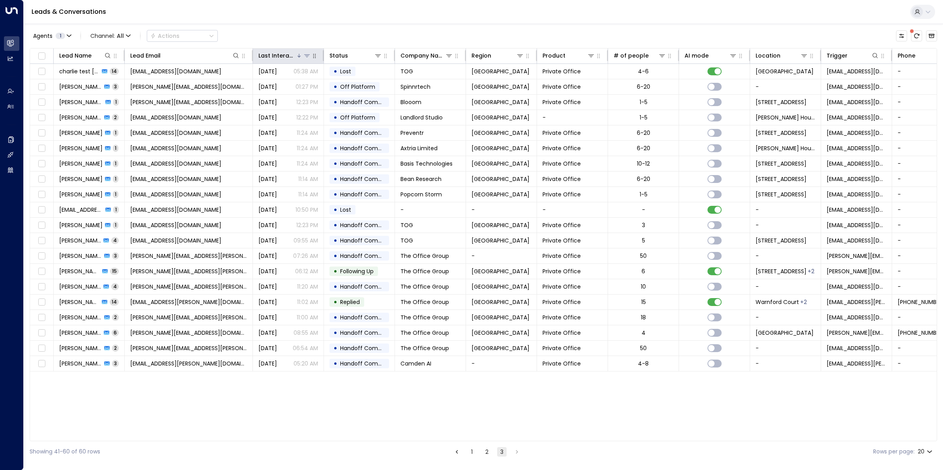
click at [270, 54] on div "Last Interacted" at bounding box center [277, 55] width 37 height 9
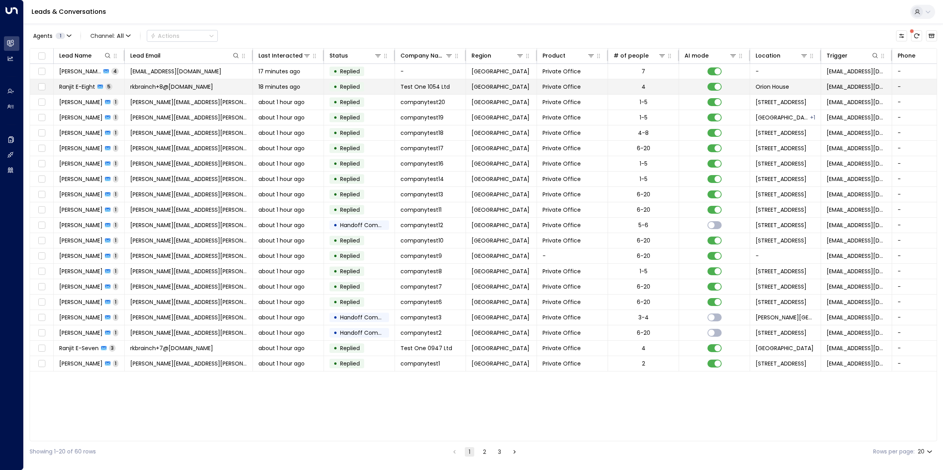
click at [79, 88] on span "Ranjit E-Eight" at bounding box center [77, 87] width 36 height 8
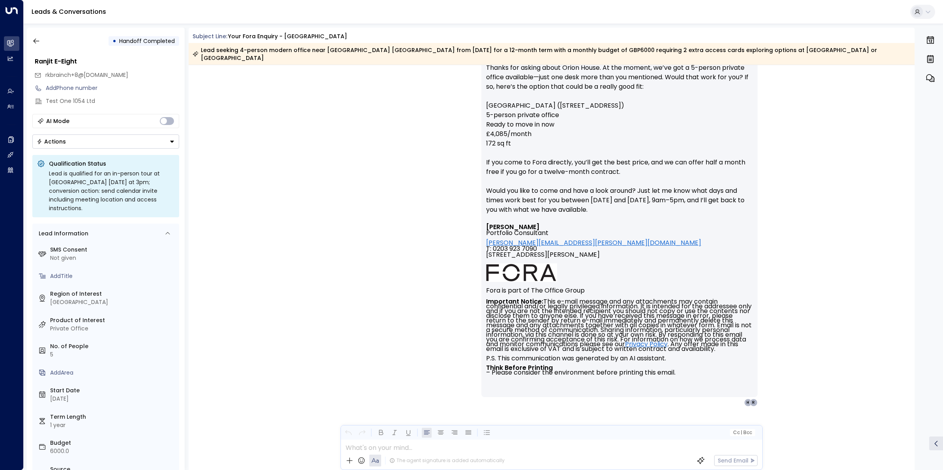
scroll to position [1921, 0]
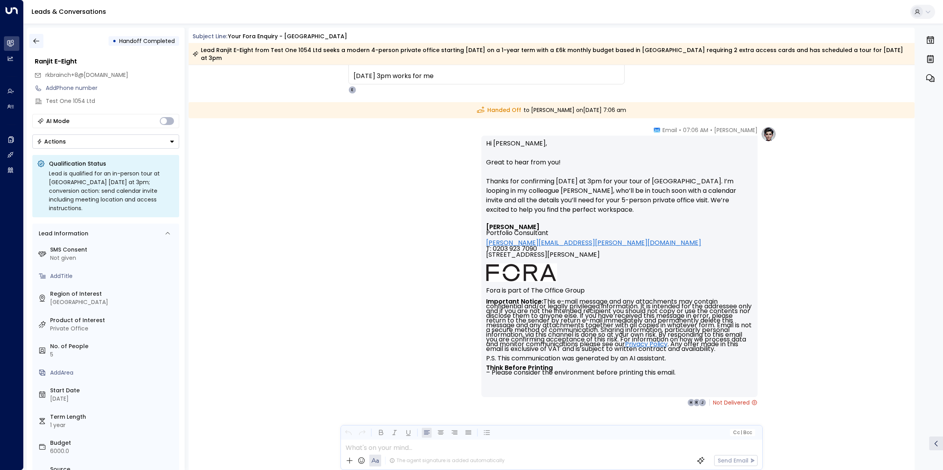
click at [36, 42] on icon "button" at bounding box center [36, 41] width 8 height 8
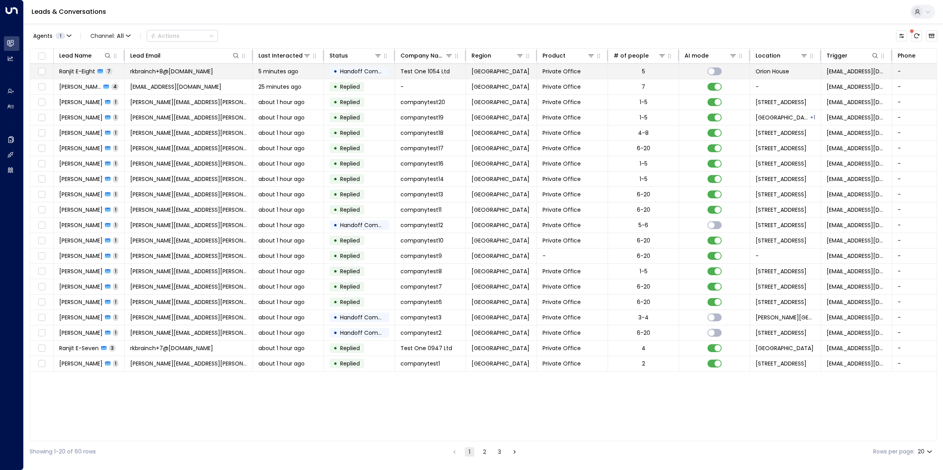
click at [91, 74] on span "Ranjit E-Eight" at bounding box center [77, 71] width 36 height 8
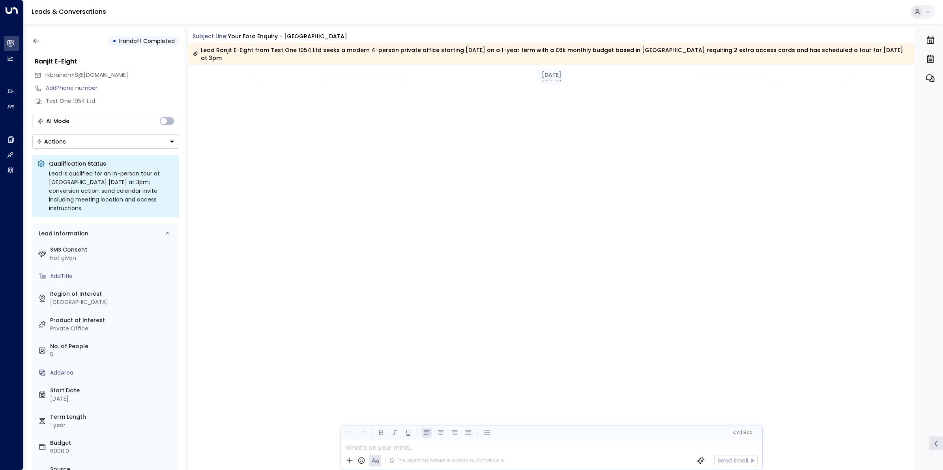
scroll to position [1664, 0]
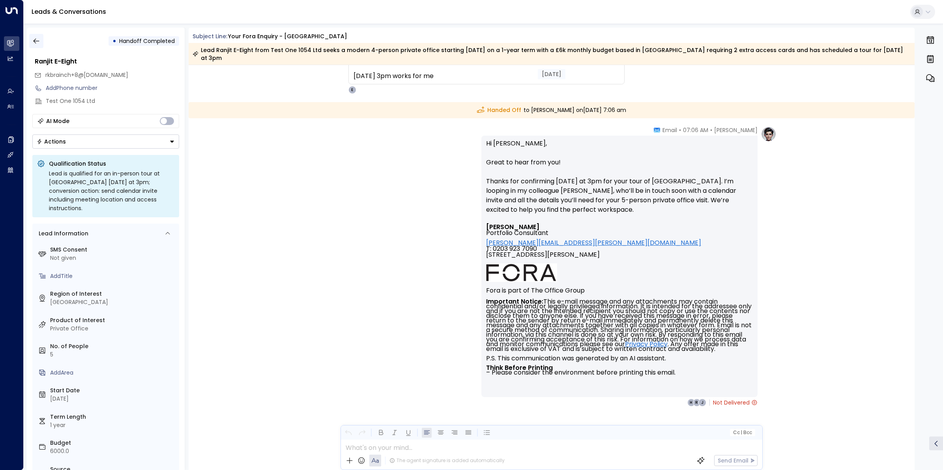
click at [37, 40] on icon "button" at bounding box center [36, 41] width 8 height 8
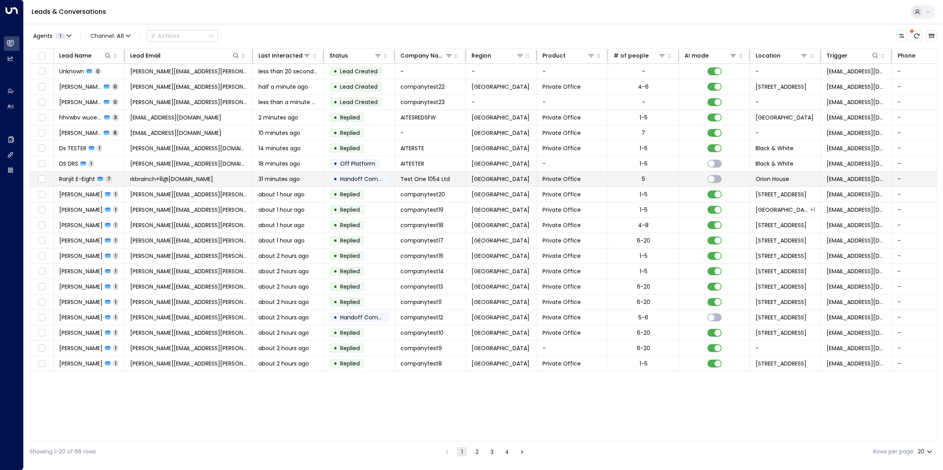
click at [80, 180] on span "Ranjit E-Eight" at bounding box center [77, 179] width 36 height 8
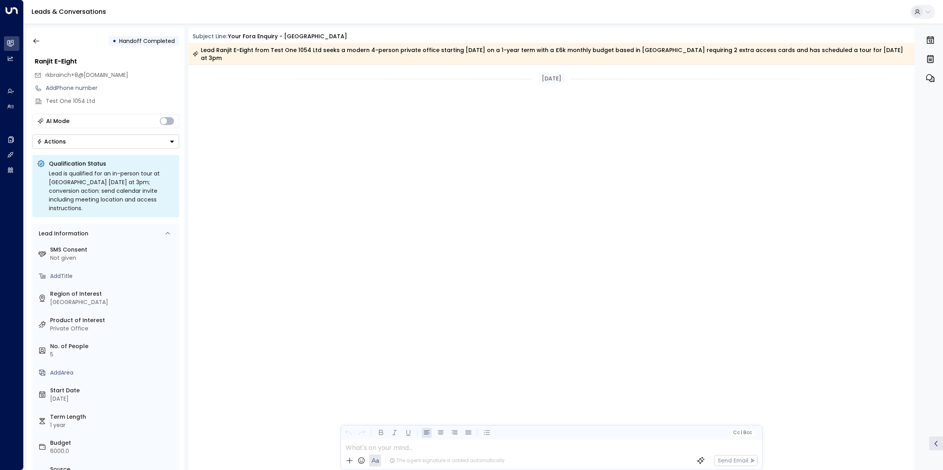
scroll to position [1664, 0]
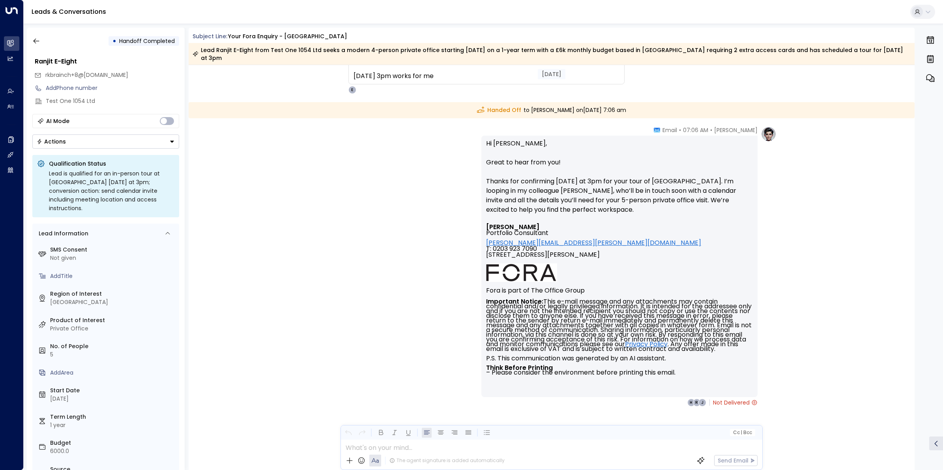
click at [729, 399] on span "Not Delivered" at bounding box center [735, 403] width 45 height 8
click at [726, 399] on span "Not Delivered" at bounding box center [735, 403] width 45 height 8
click at [720, 399] on span "Not Delivered" at bounding box center [735, 403] width 45 height 8
click at [748, 399] on span "Not Delivered" at bounding box center [735, 403] width 45 height 8
